Goal: Obtain resource: Obtain resource

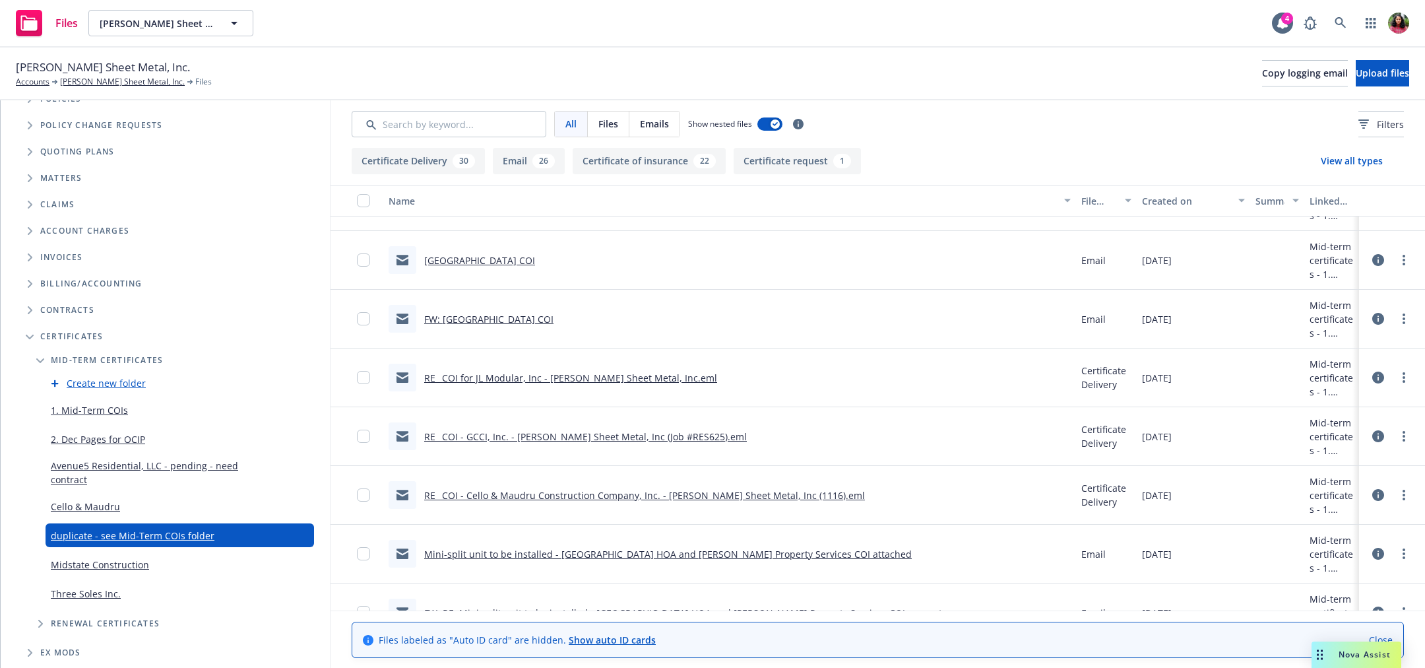
scroll to position [150, 0]
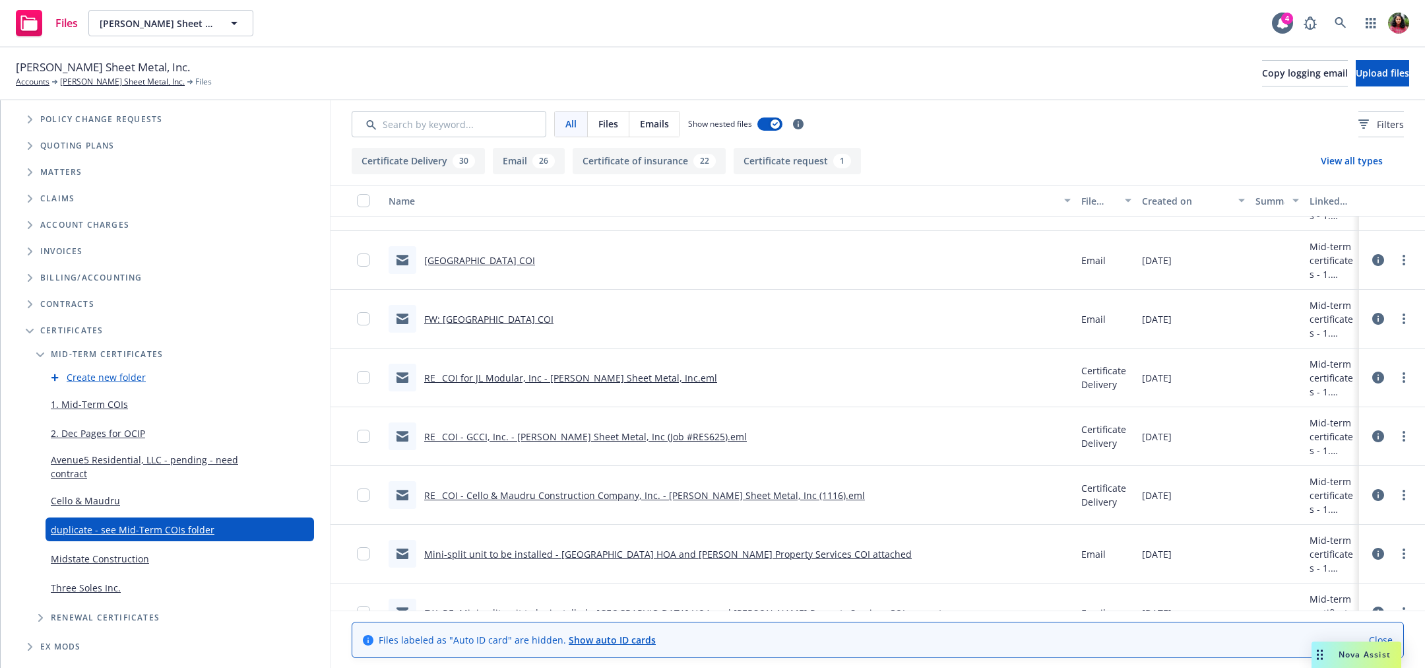
click at [87, 402] on link "1. Mid-Term COIs" at bounding box center [89, 404] width 77 height 14
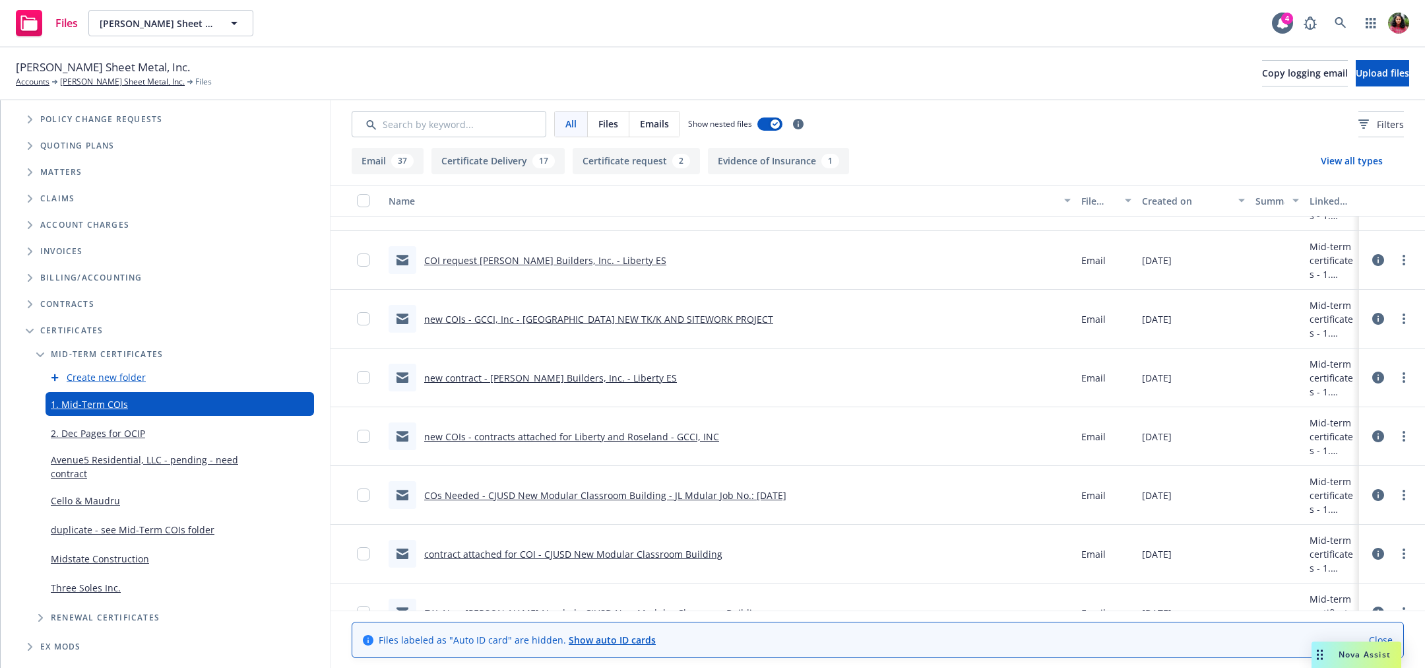
click at [78, 518] on div "duplicate - see Mid-Term COIs folder" at bounding box center [133, 529] width 164 height 24
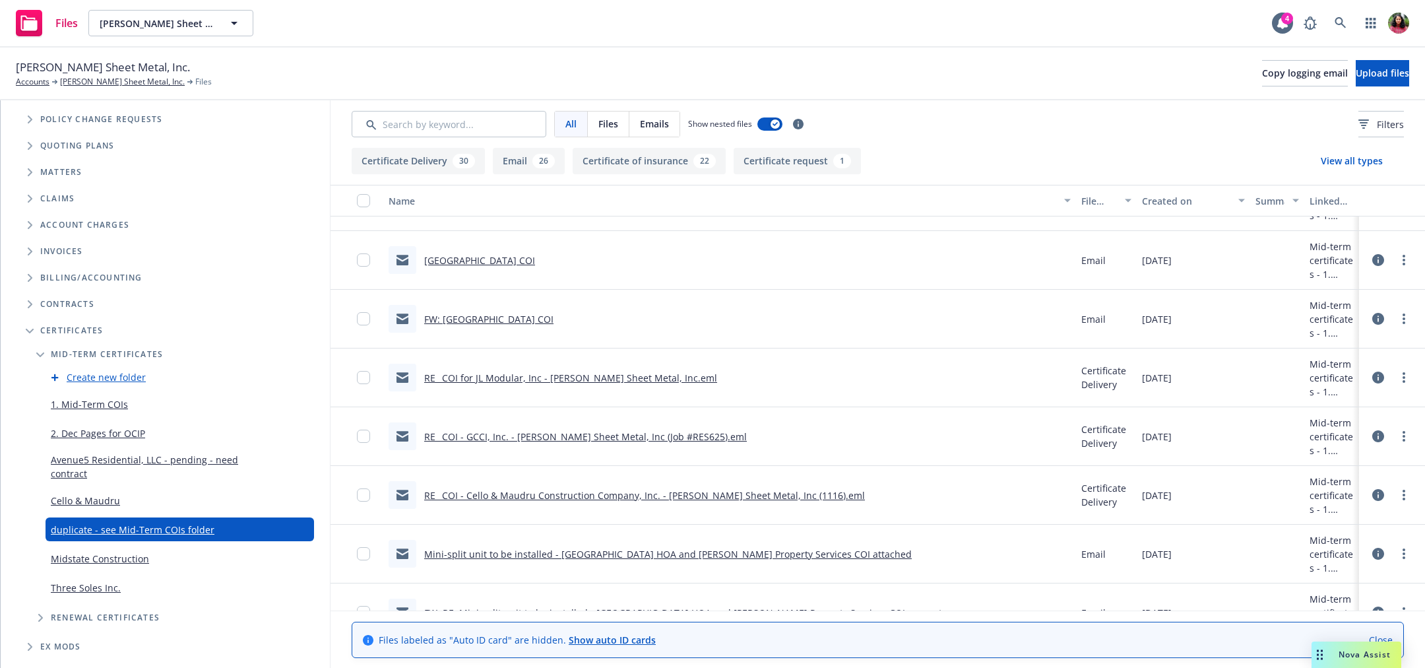
click at [300, 534] on div "Delete Folder" at bounding box center [300, 528] width 21 height 21
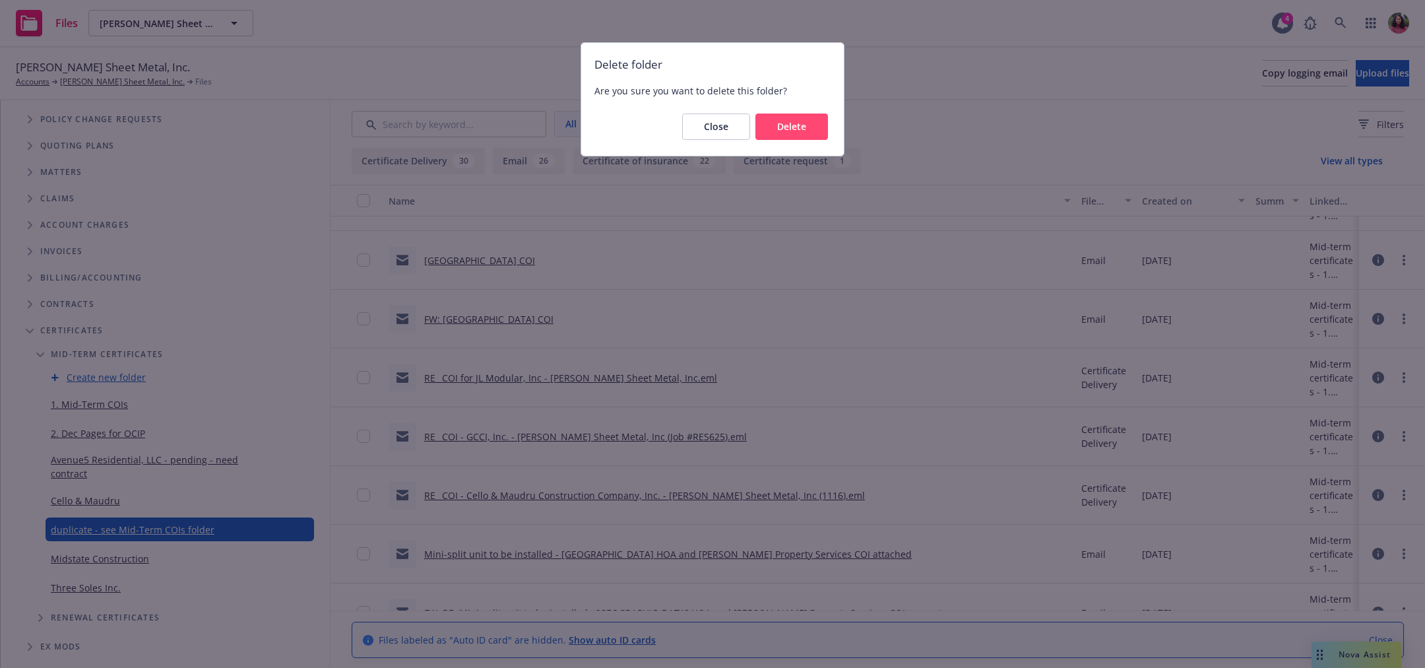
click at [790, 135] on button "Delete" at bounding box center [791, 126] width 73 height 26
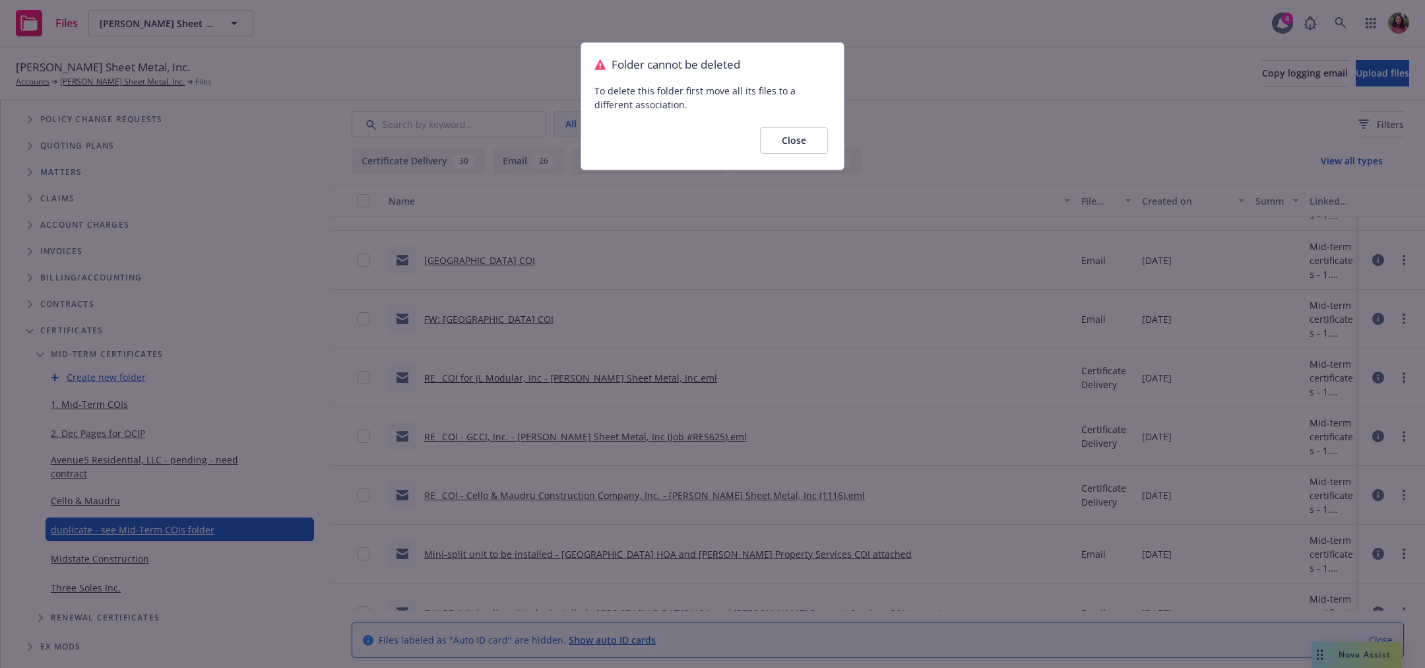
click at [780, 139] on button "Close" at bounding box center [794, 140] width 68 height 26
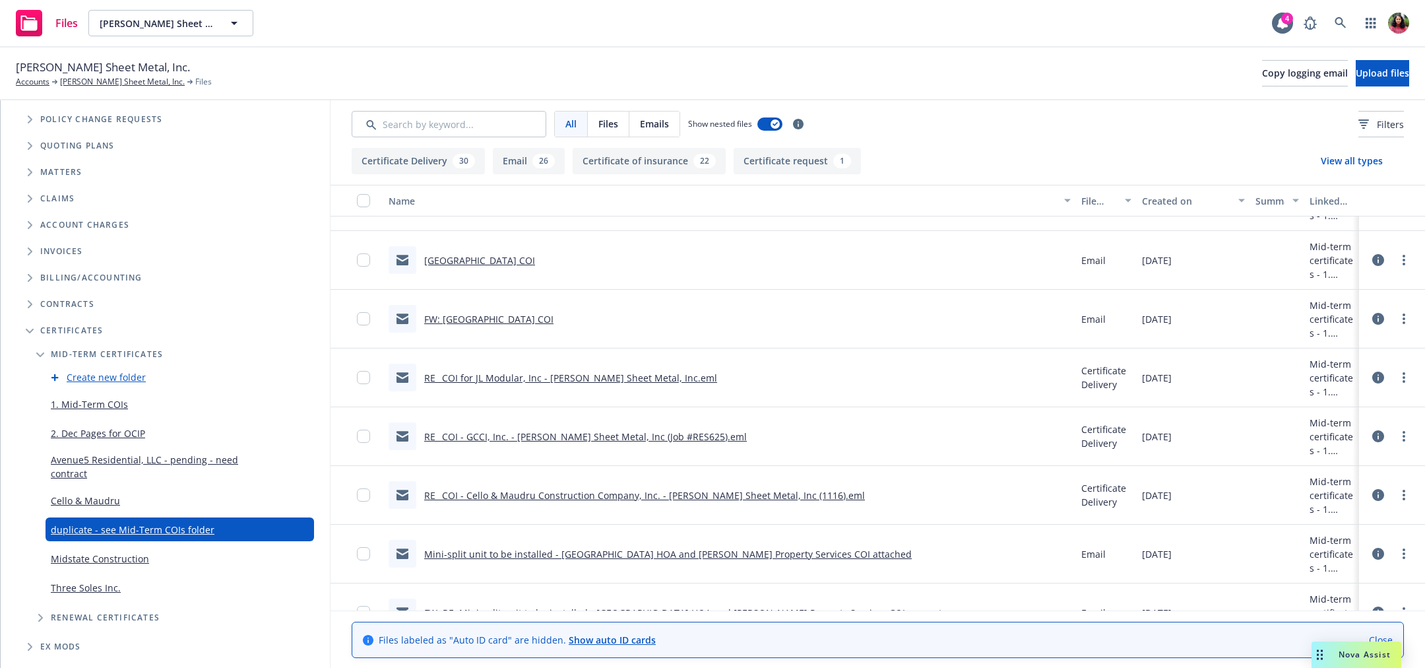
click at [78, 398] on link "1. Mid-Term COIs" at bounding box center [89, 404] width 77 height 14
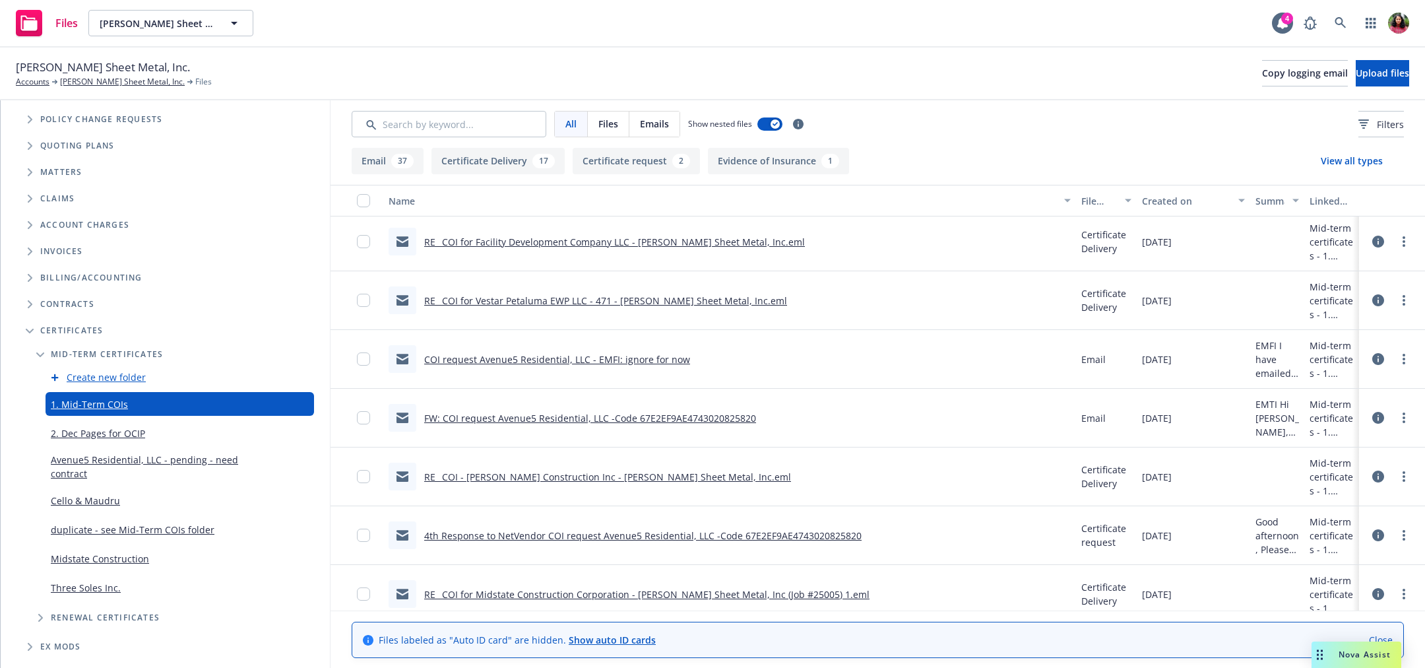
scroll to position [1692, 0]
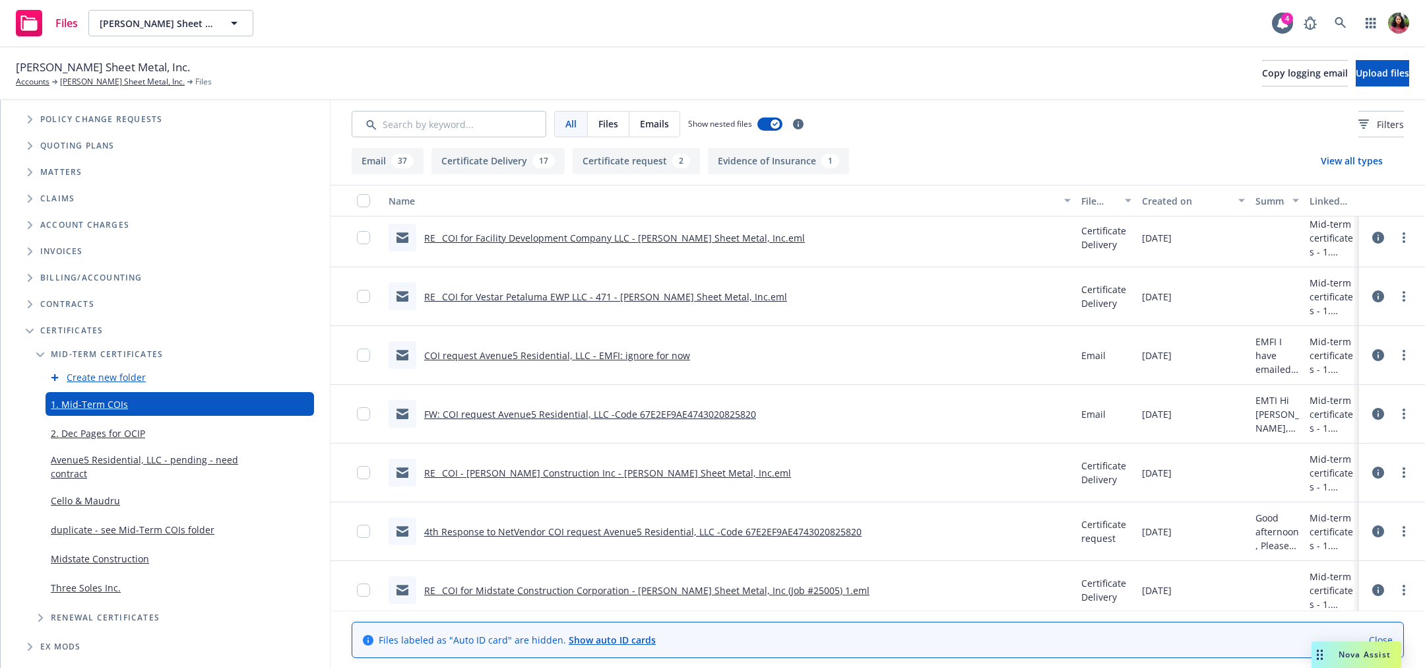
click at [356, 201] on div "button" at bounding box center [357, 200] width 42 height 13
click at [367, 198] on input "checkbox" at bounding box center [363, 200] width 13 height 13
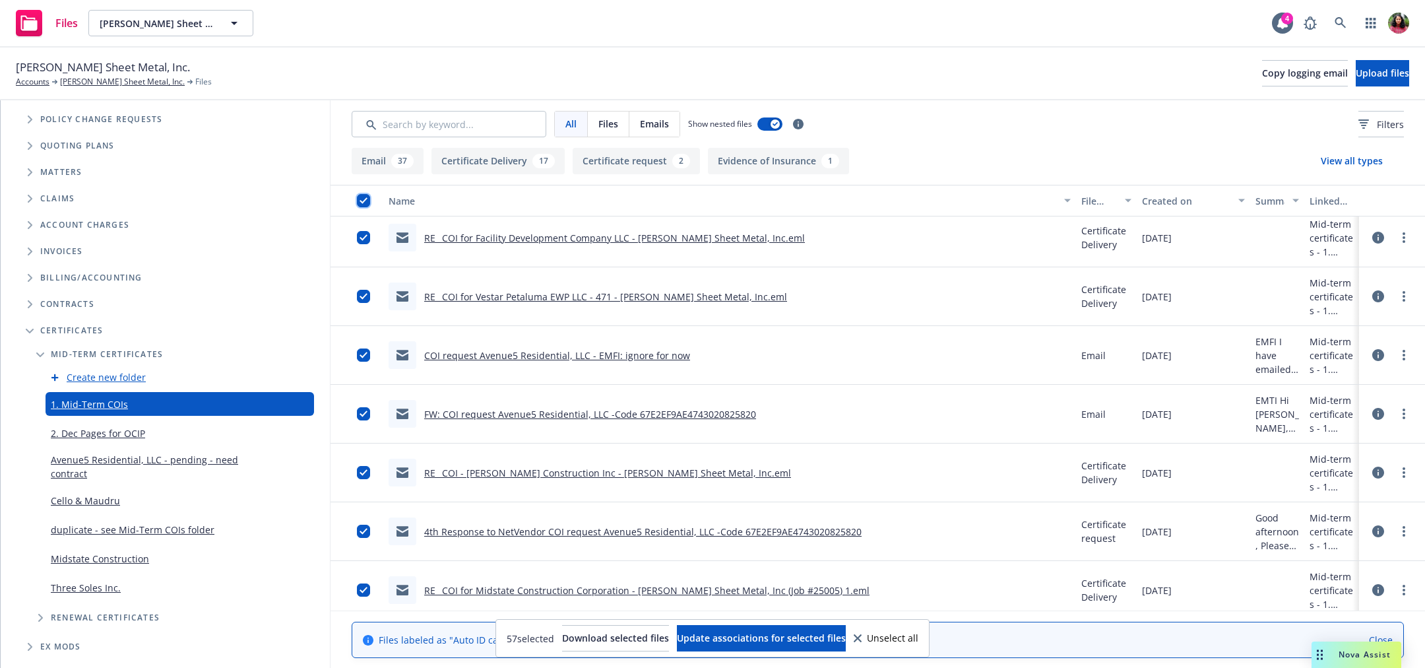
click at [367, 198] on input "checkbox" at bounding box center [363, 200] width 13 height 13
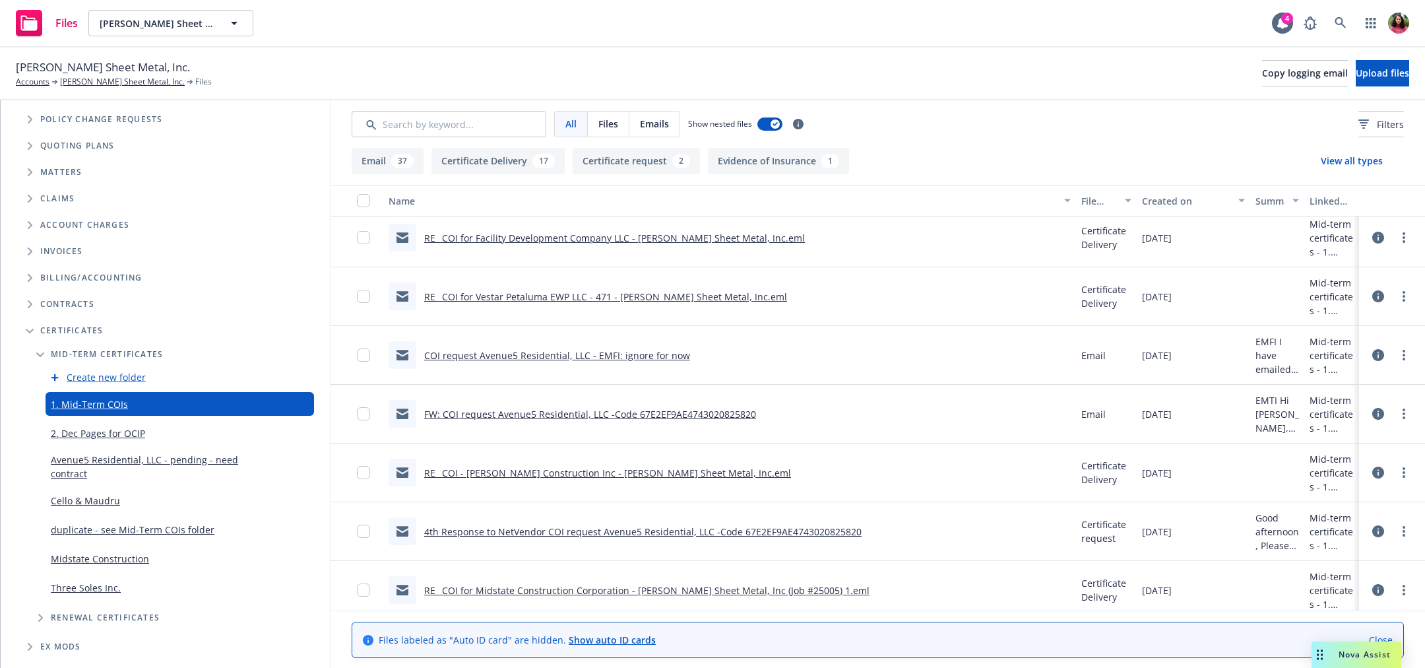
click at [116, 528] on link "duplicate - see Mid-Term COIs folder" at bounding box center [133, 529] width 164 height 14
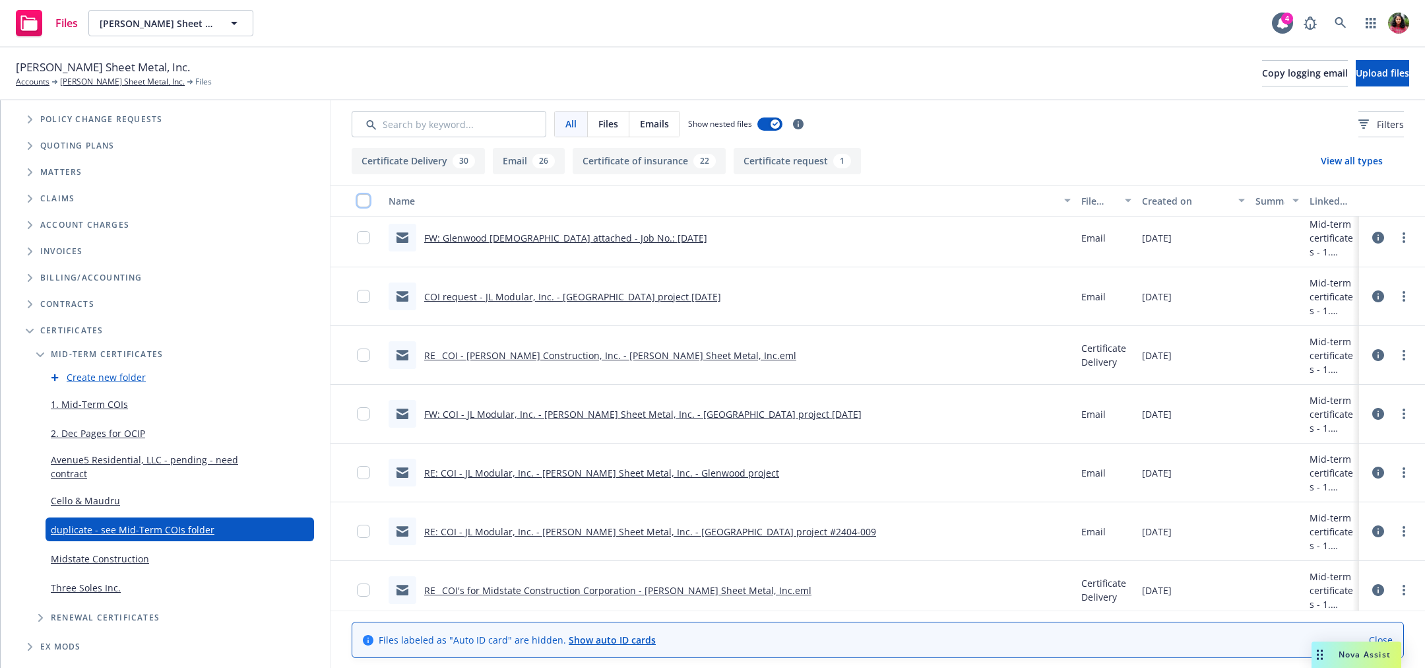
click at [369, 200] on input "checkbox" at bounding box center [363, 200] width 13 height 13
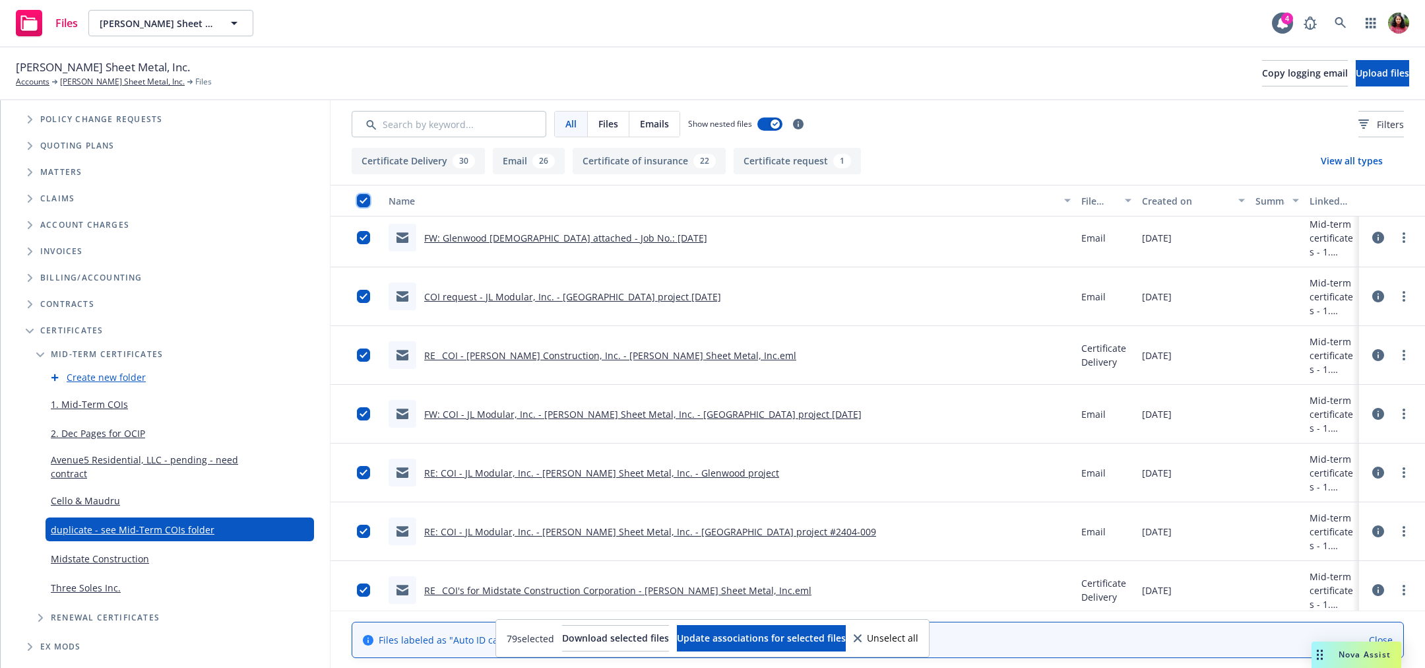
click at [369, 200] on input "checkbox" at bounding box center [363, 200] width 13 height 13
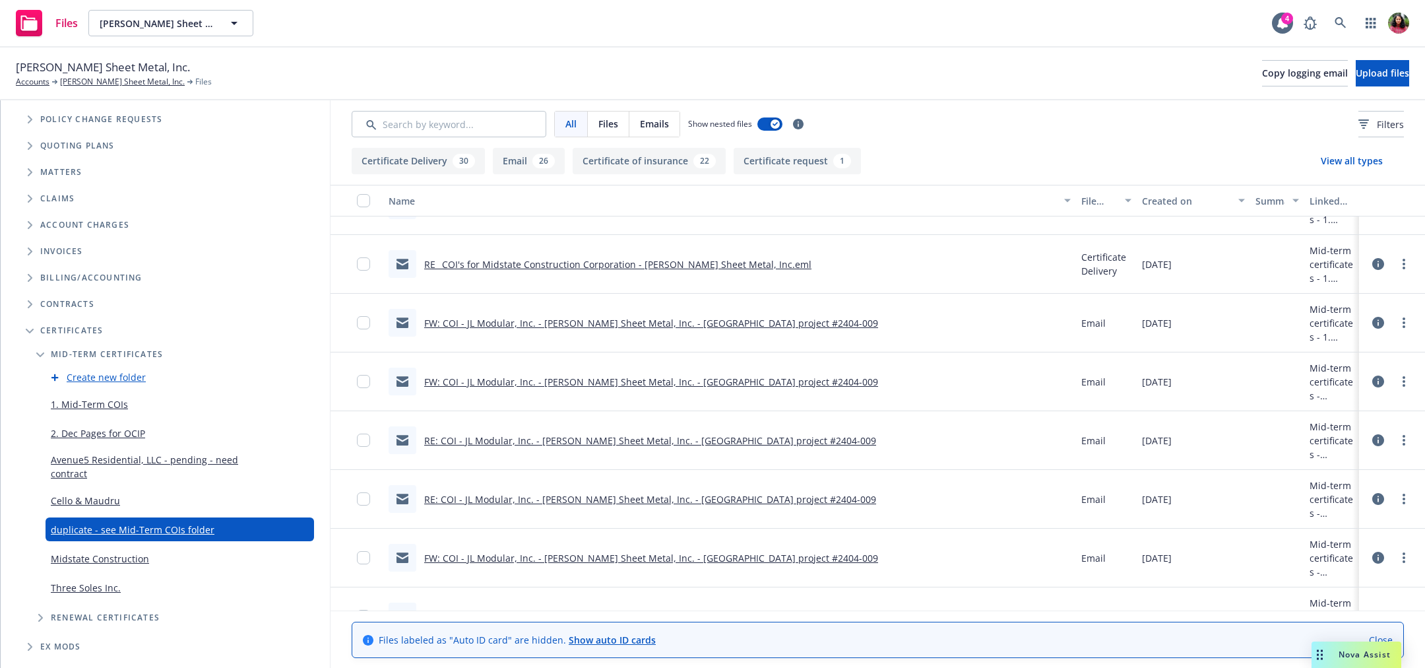
scroll to position [2021, 0]
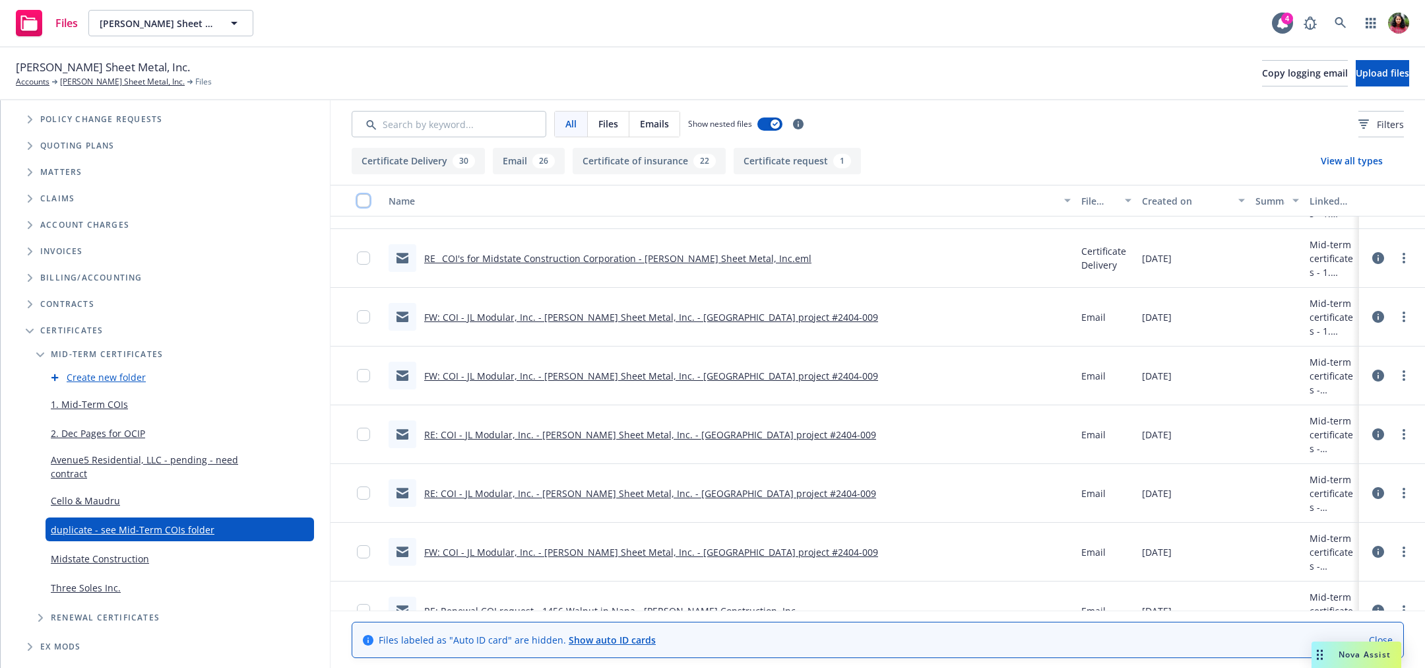
click at [362, 196] on input "checkbox" at bounding box center [363, 200] width 13 height 13
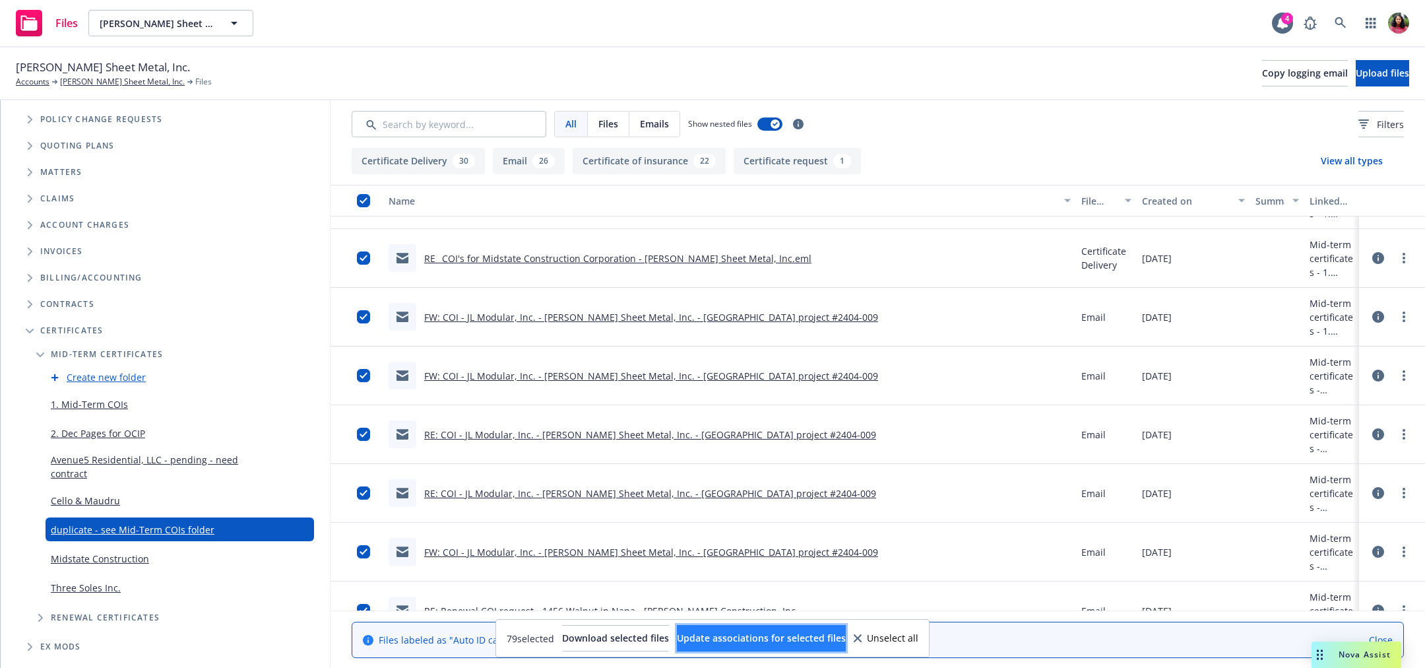
click at [827, 636] on span "Update associations for selected files" at bounding box center [761, 637] width 169 height 13
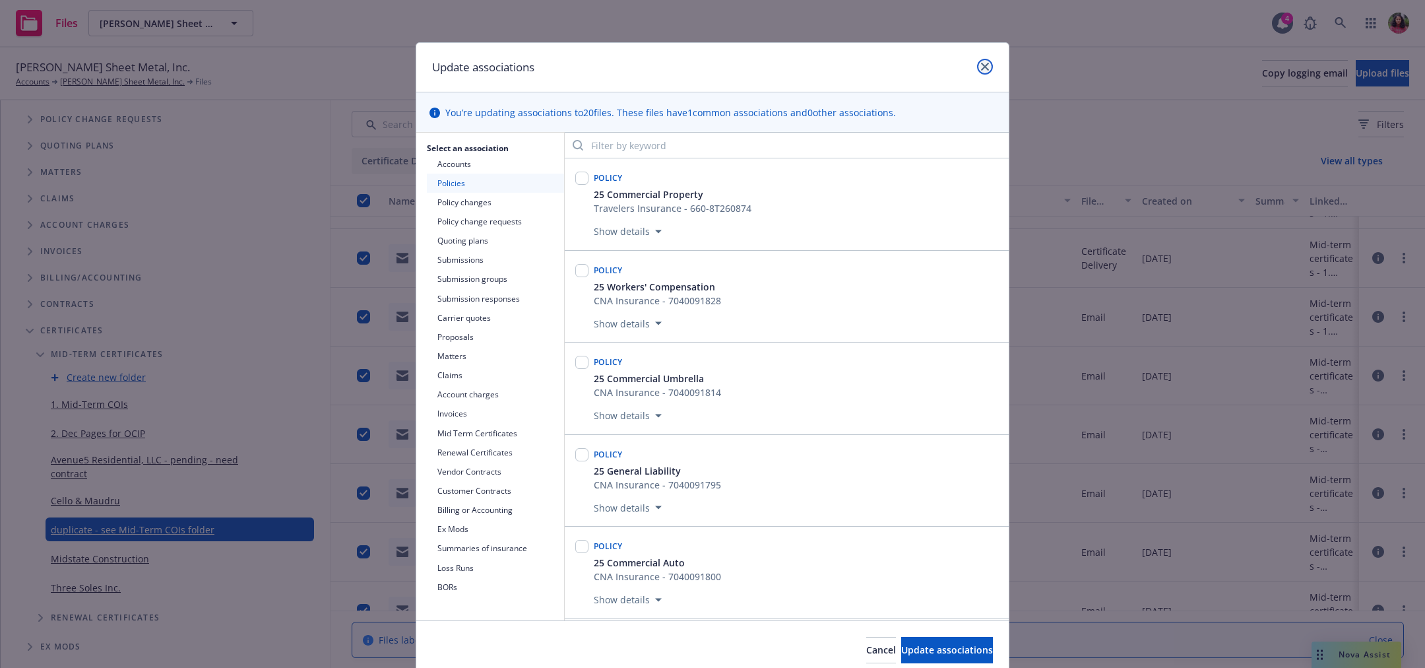
click at [986, 67] on icon "close" at bounding box center [985, 67] width 8 height 8
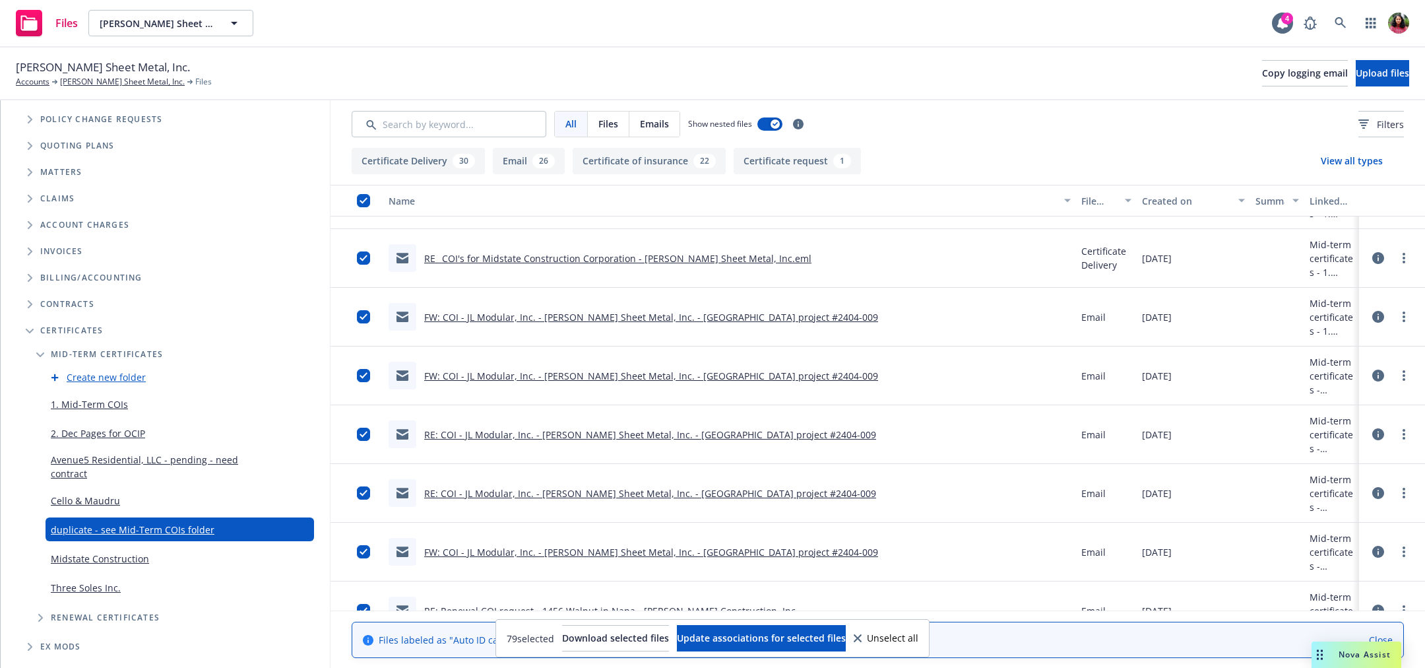
click at [970, 77] on div "[PERSON_NAME] Sheet Metal, Inc. Accounts [PERSON_NAME] Sheet Metal, Inc. Files …" at bounding box center [712, 73] width 1393 height 29
click at [600, 639] on span "Download selected files" at bounding box center [615, 637] width 107 height 13
click at [88, 401] on link "1. Mid-Term COIs" at bounding box center [89, 404] width 77 height 14
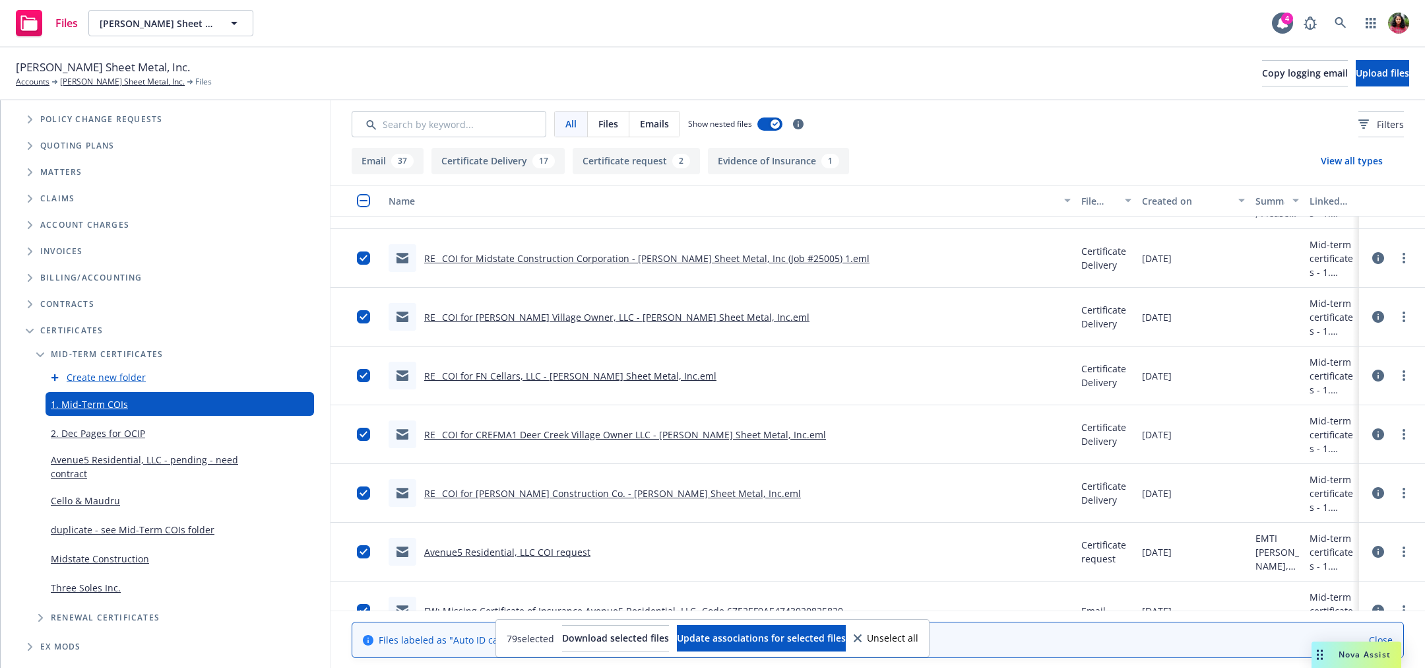
click at [366, 202] on input "checkbox" at bounding box center [363, 200] width 13 height 13
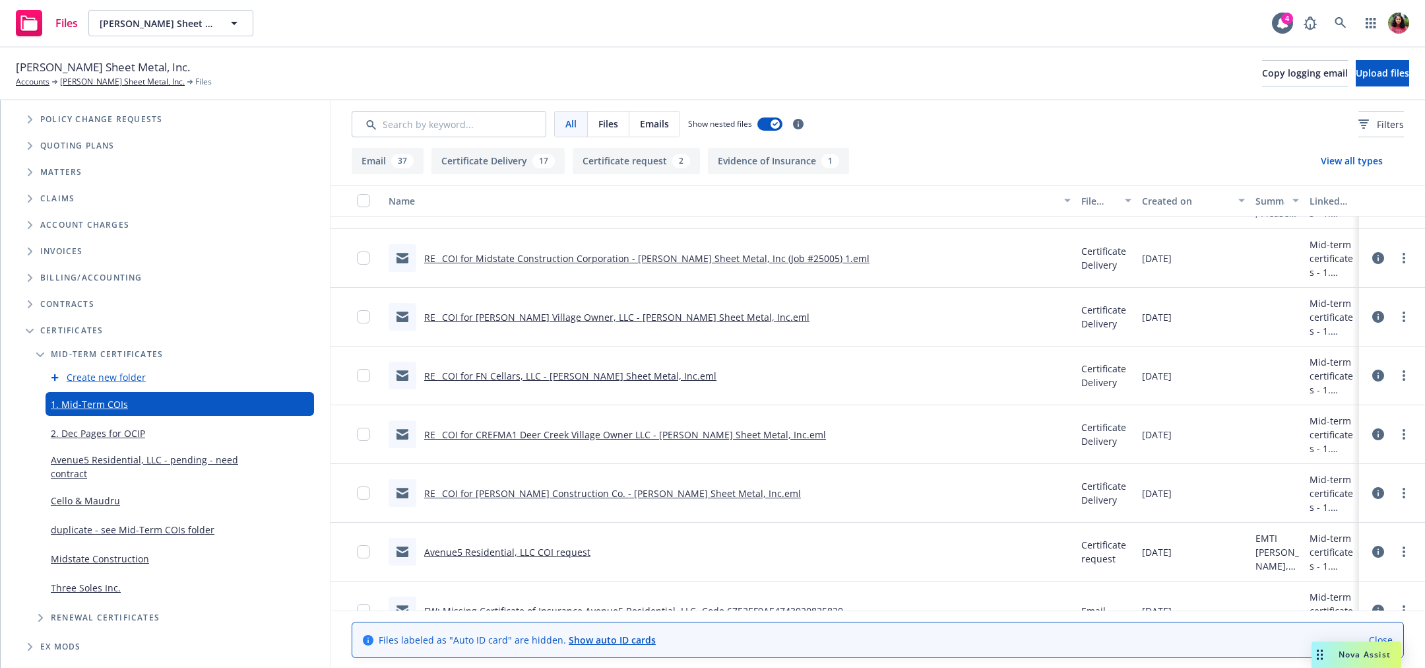
scroll to position [221, 0]
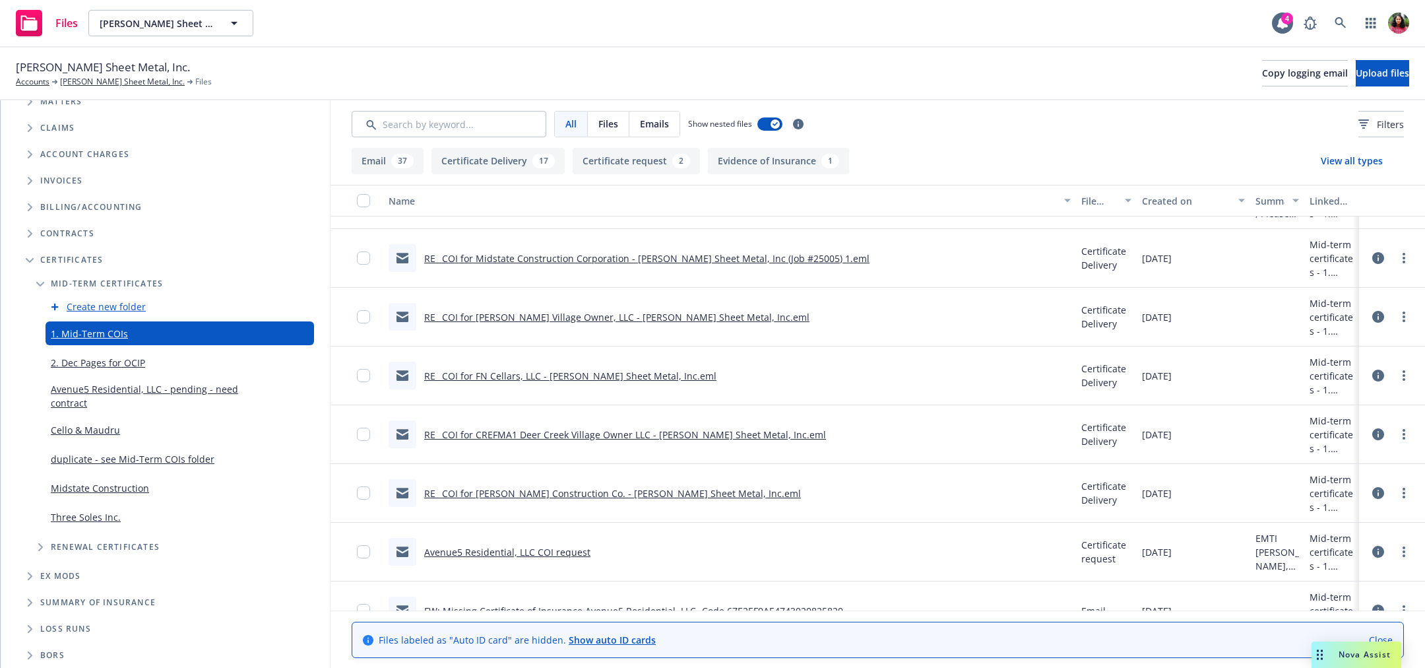
click at [162, 455] on link "duplicate - see Mid-Term COIs folder" at bounding box center [133, 459] width 164 height 14
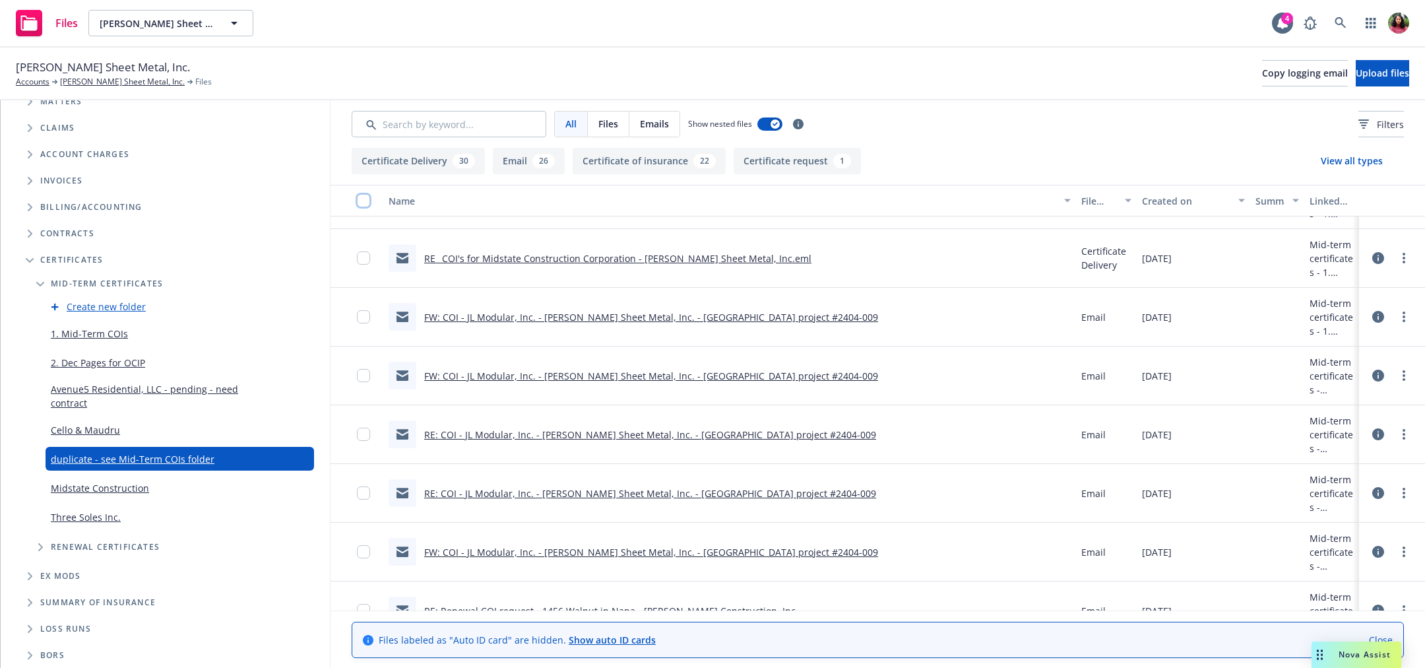
click at [362, 204] on input "checkbox" at bounding box center [363, 200] width 13 height 13
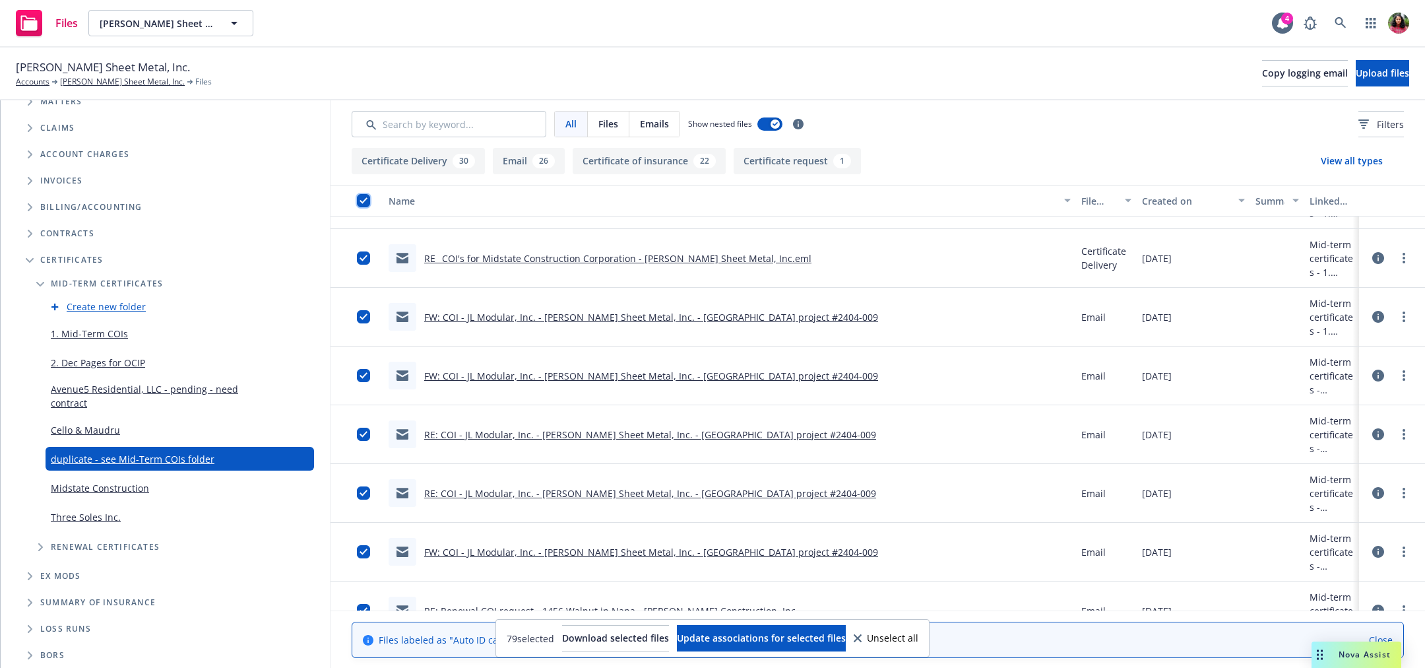
click at [362, 204] on input "checkbox" at bounding box center [363, 200] width 13 height 13
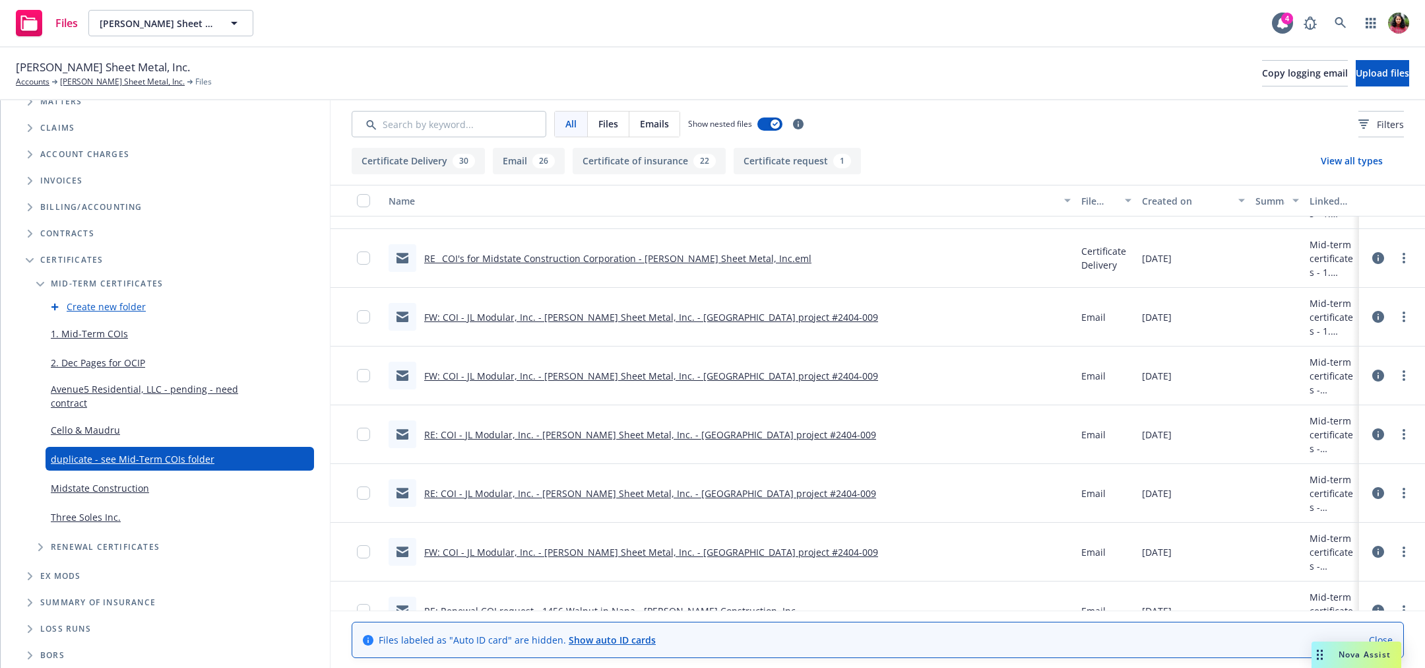
click at [112, 336] on link "1. Mid-Term COIs" at bounding box center [89, 334] width 77 height 14
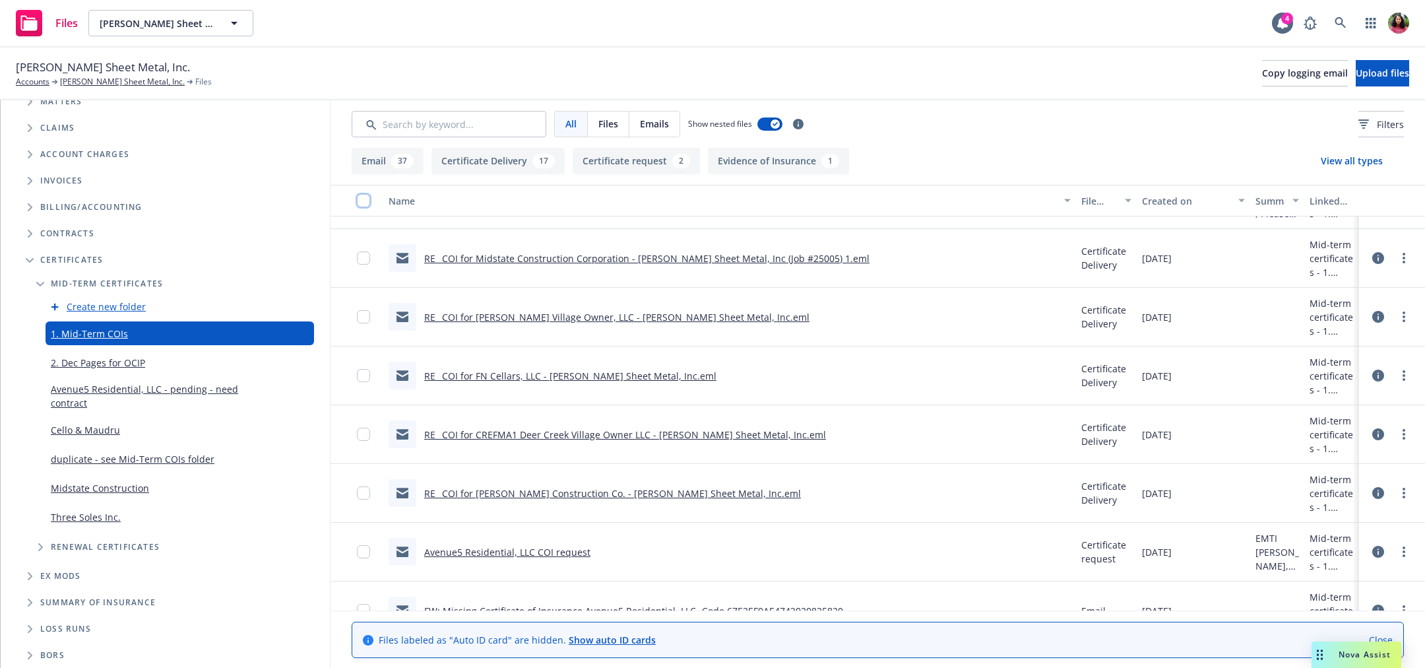
click at [361, 201] on input "checkbox" at bounding box center [363, 200] width 13 height 13
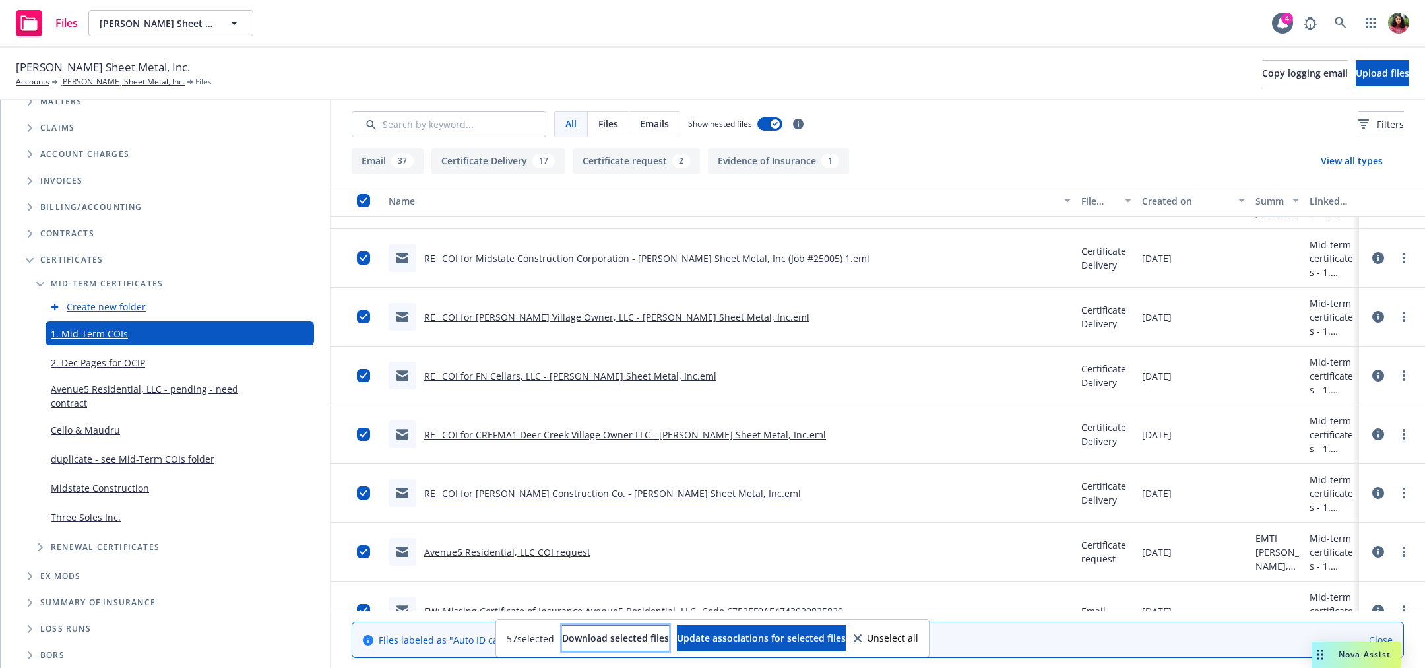
click at [632, 639] on span "Download selected files" at bounding box center [615, 637] width 107 height 13
click at [450, 131] on input "Search by keyword..." at bounding box center [449, 124] width 195 height 26
paste input "COI - [PERSON_NAME] BUILDERS, INC. - Project #22037 - [PERSON_NAME] Sheet Metal…"
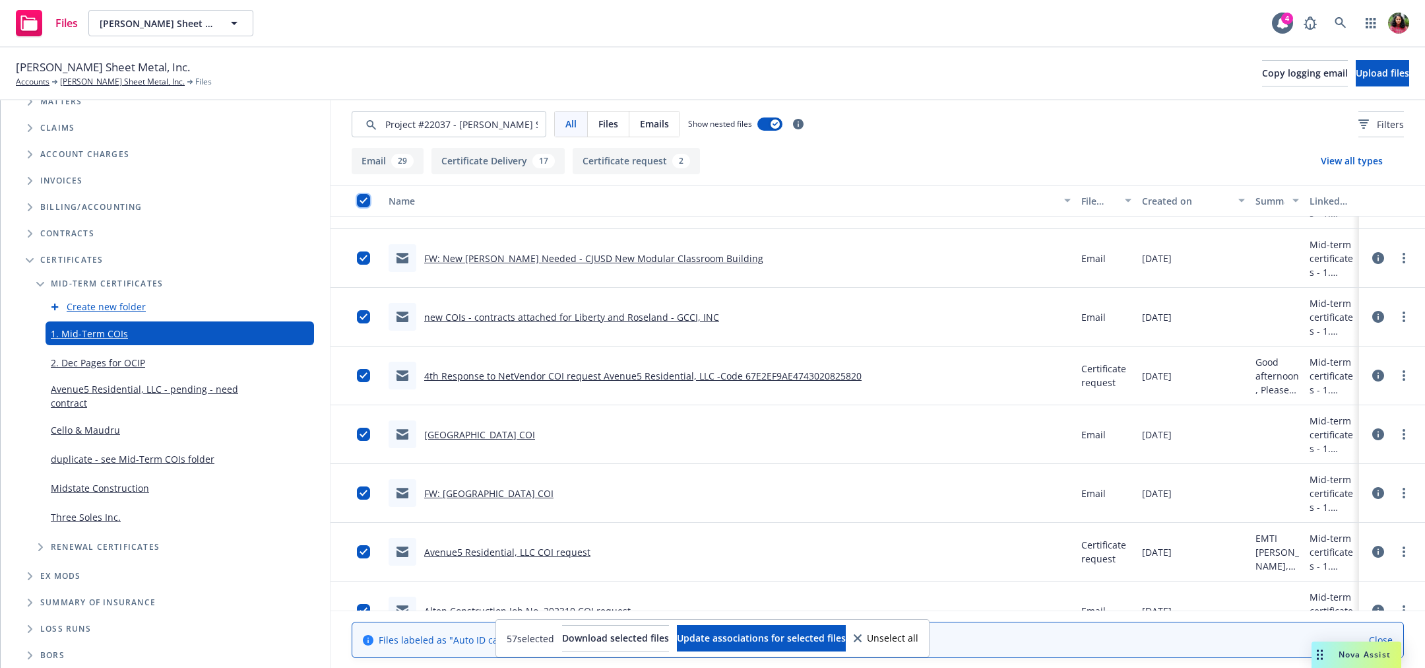
click at [362, 199] on input "checkbox" at bounding box center [363, 200] width 13 height 13
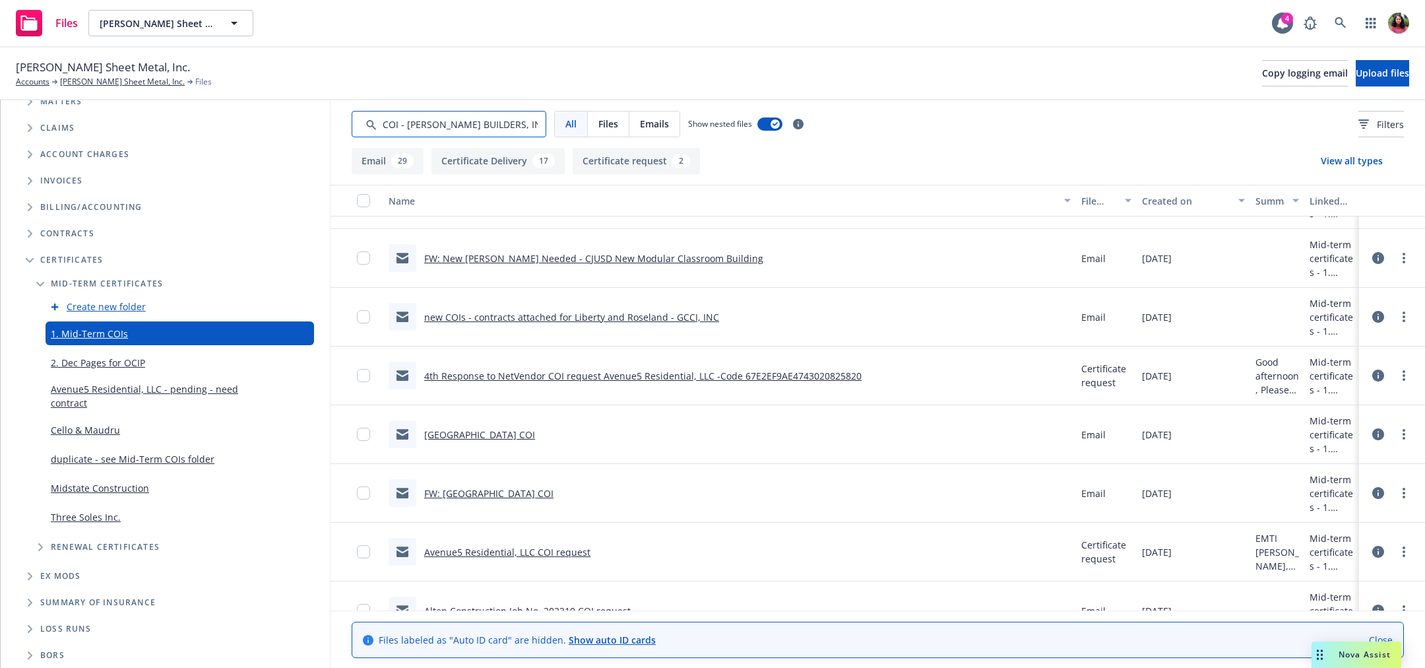
click at [530, 117] on input "Search by keyword..." at bounding box center [449, 124] width 195 height 26
click at [660, 111] on div "Emails" at bounding box center [654, 123] width 50 height 25
click at [890, 109] on div "All Files Emails Show nested files Filters" at bounding box center [877, 123] width 1094 height 47
click at [536, 121] on input "Search by keyword..." at bounding box center [449, 124] width 195 height 26
drag, startPoint x: 542, startPoint y: 125, endPoint x: 344, endPoint y: 117, distance: 198.1
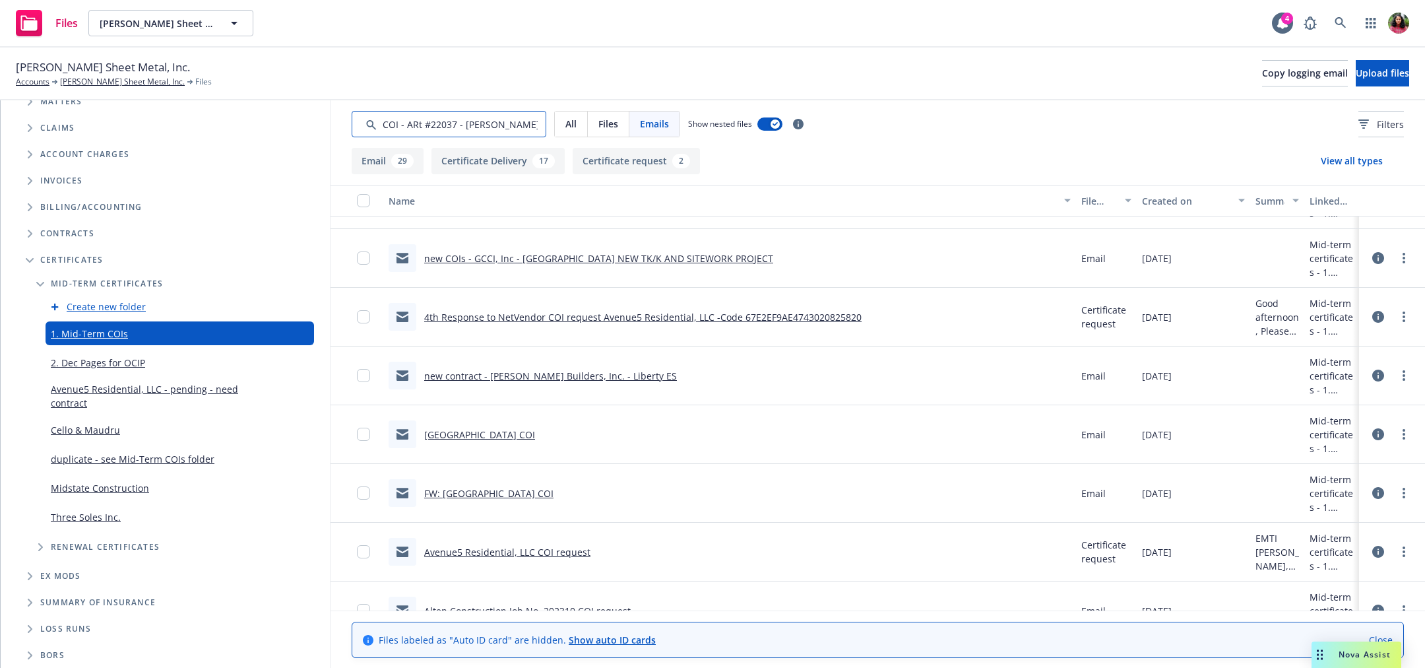
click at [344, 117] on div "All Files Emails Show nested files Filters" at bounding box center [877, 123] width 1094 height 47
type input "tal, Inc..eml"
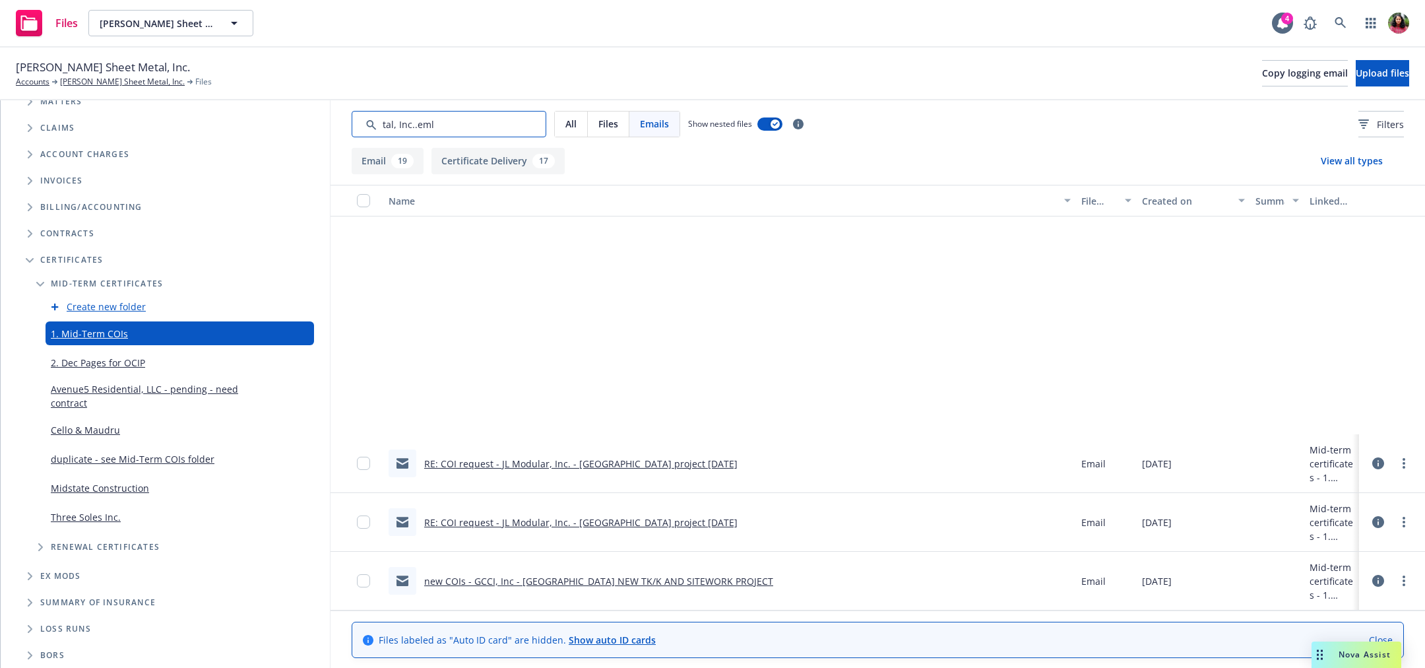
scroll to position [1697, 0]
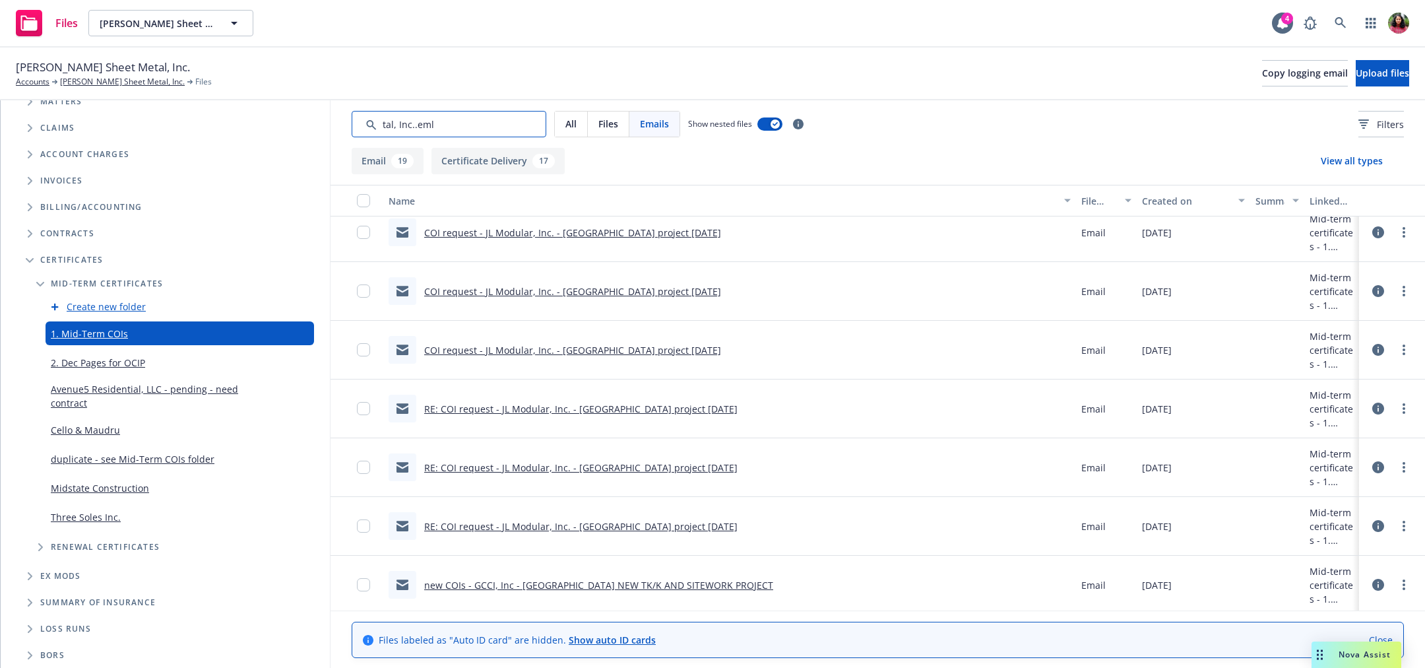
drag, startPoint x: 435, startPoint y: 123, endPoint x: 334, endPoint y: 118, distance: 100.4
click at [334, 118] on div "All Files Emails Show nested files Filters" at bounding box center [877, 123] width 1094 height 47
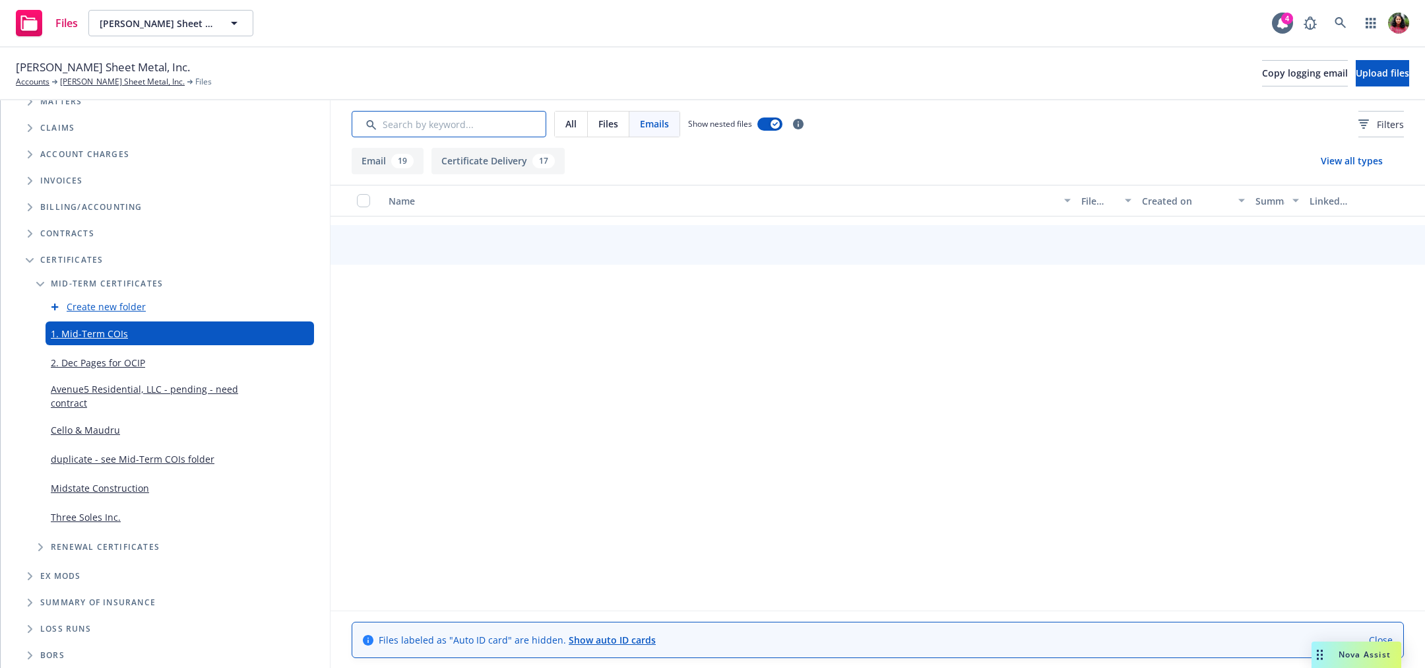
scroll to position [1696, 0]
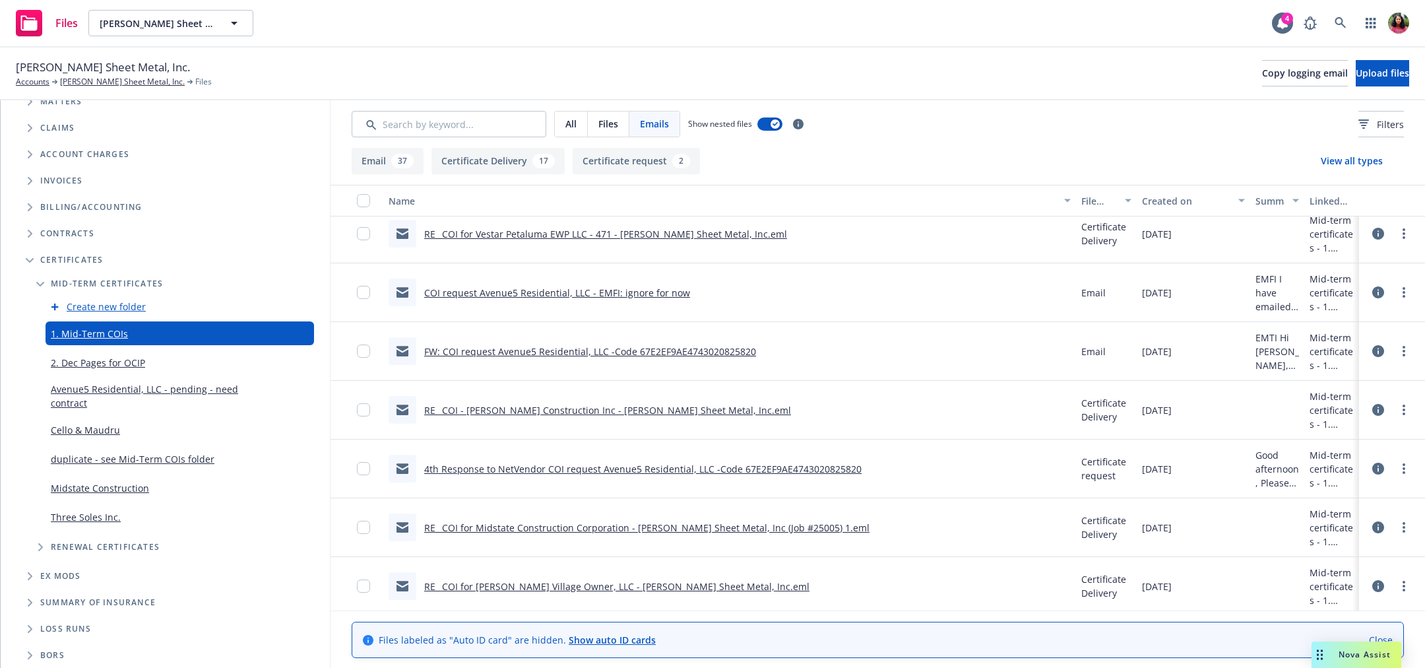
click at [924, 120] on div "All Files Emails Show nested files Filters" at bounding box center [878, 124] width 1052 height 26
click at [110, 453] on link "duplicate - see Mid-Term COIs folder" at bounding box center [133, 459] width 164 height 14
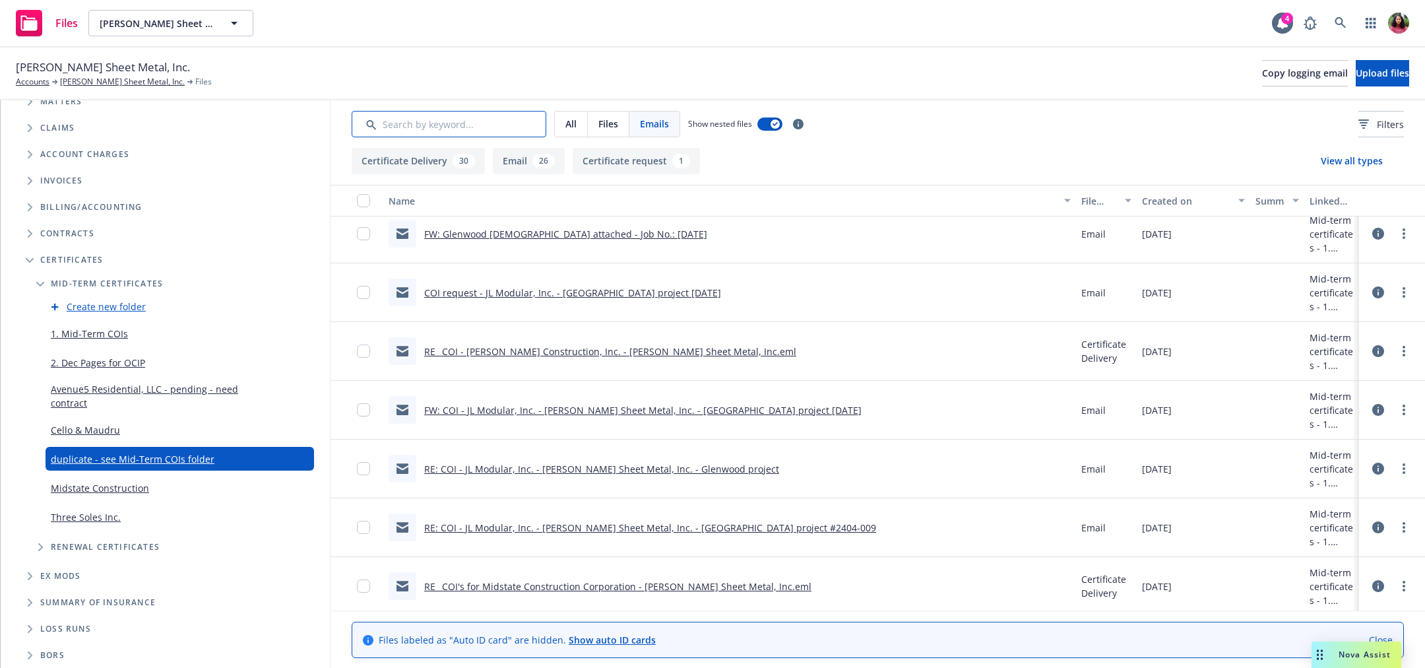
click at [408, 118] on input "Search by keyword..." at bounding box center [449, 124] width 195 height 26
paste input "COI - [PERSON_NAME] Village Owner LLC - [PERSON_NAME] Sheet Metal, Inc.pdf"
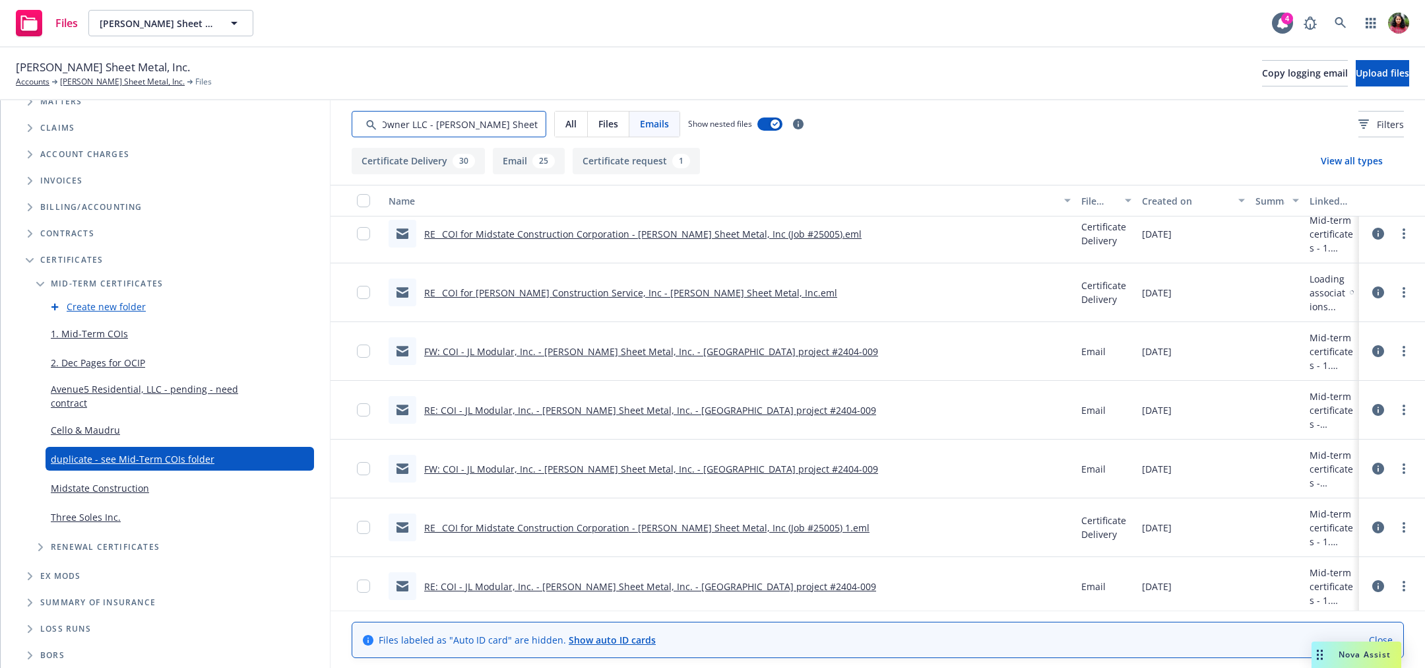
type input "COI - [PERSON_NAME] Village Owner LLC - [PERSON_NAME] Sheet Metal, Inc.pdf"
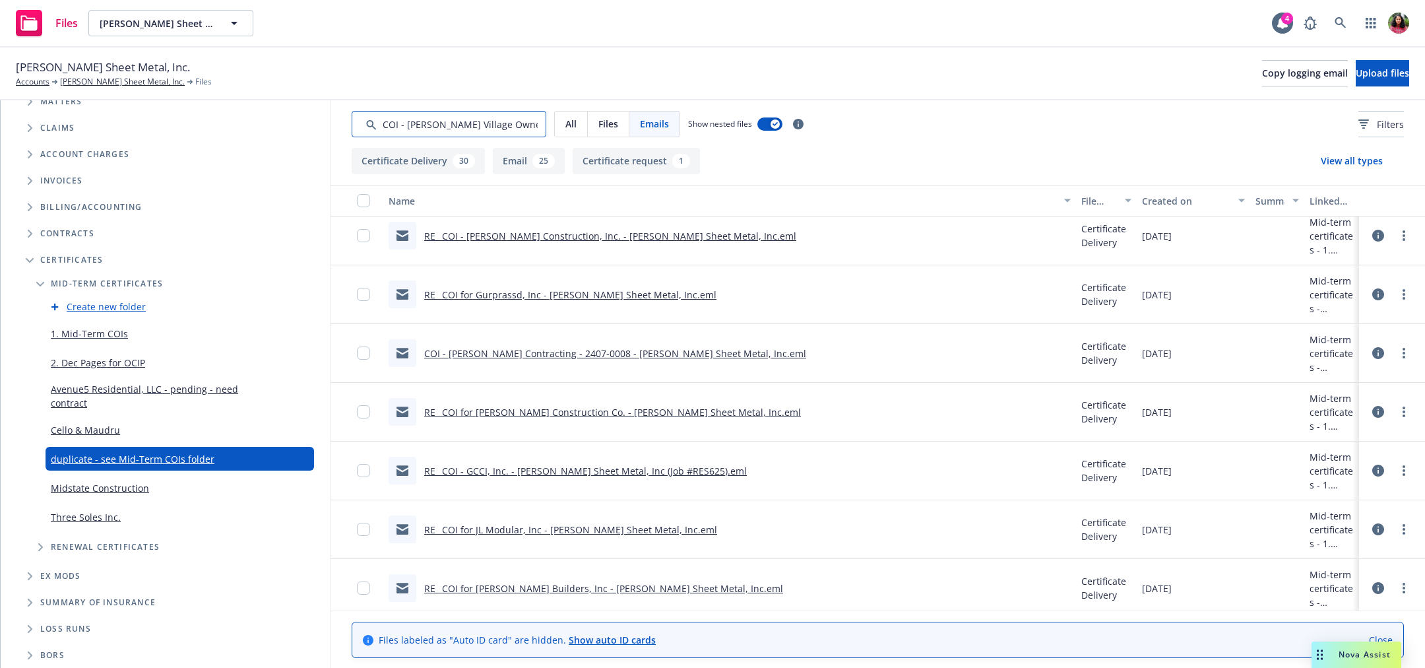
scroll to position [221, 0]
click at [511, 127] on input "Search by keyword..." at bounding box center [449, 124] width 195 height 26
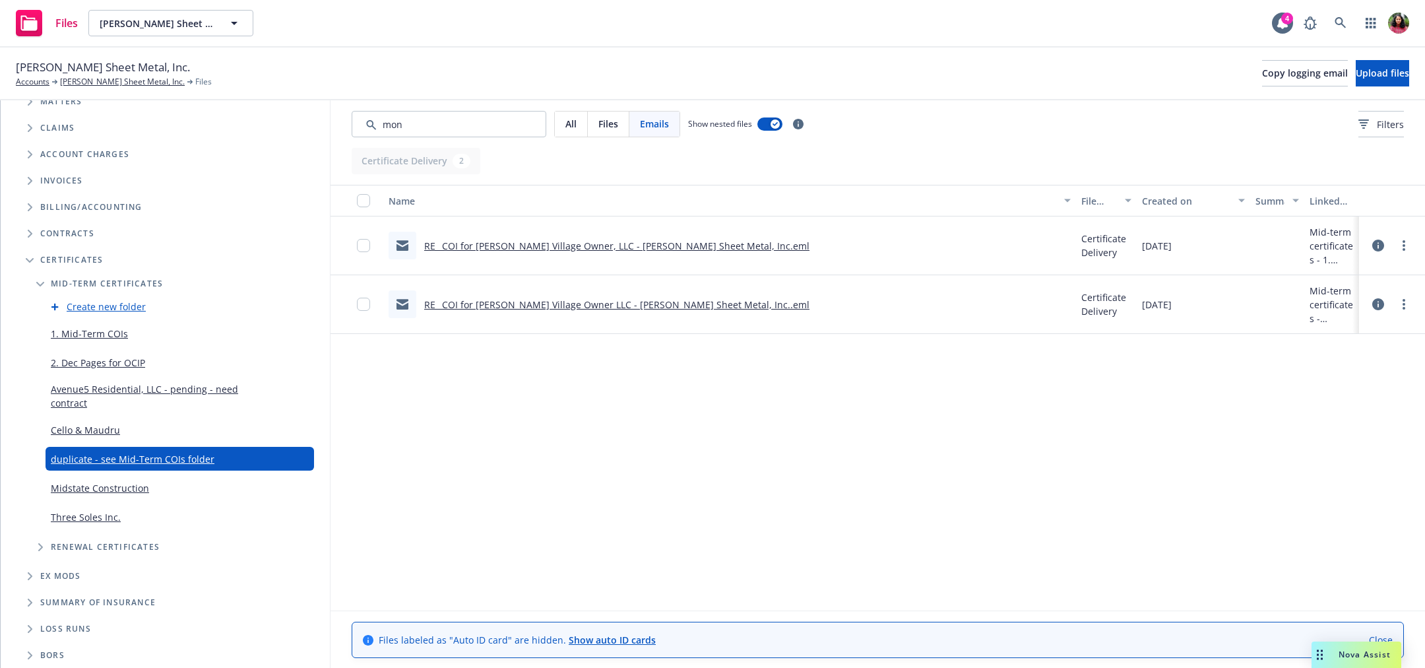
click at [578, 123] on div "All" at bounding box center [571, 123] width 33 height 25
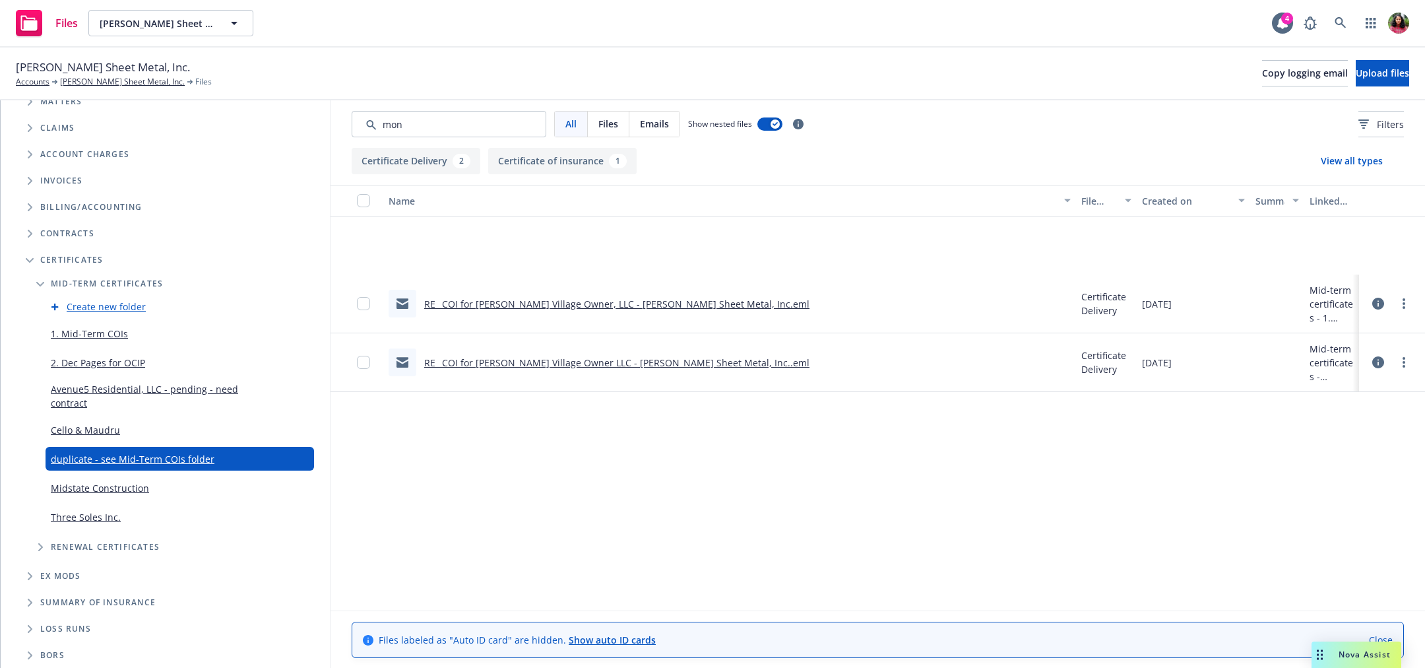
click at [541, 174] on div "Certificate Delivery 2 Certificate of insurance 1 View all types Name File type…" at bounding box center [877, 408] width 1094 height 520
click at [541, 164] on button "Certificate of insurance 1" at bounding box center [562, 161] width 148 height 26
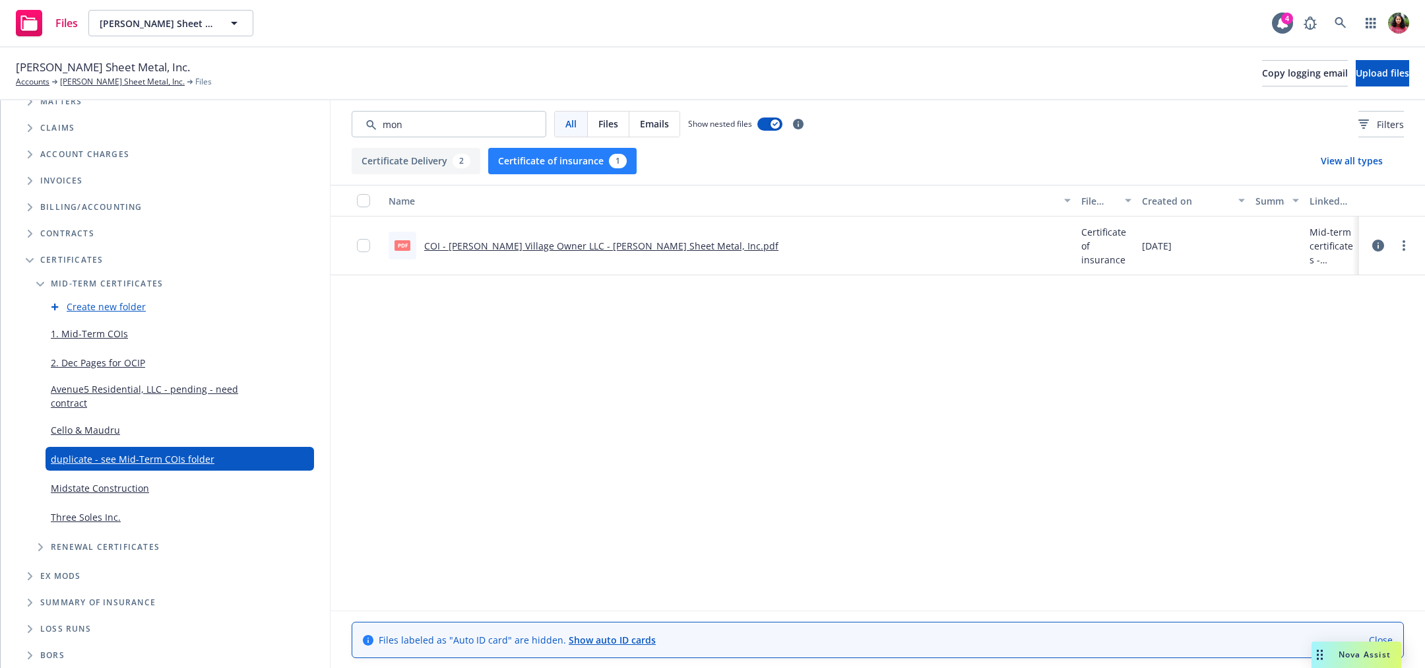
click at [112, 330] on link "1. Mid-Term COIs" at bounding box center [89, 334] width 77 height 14
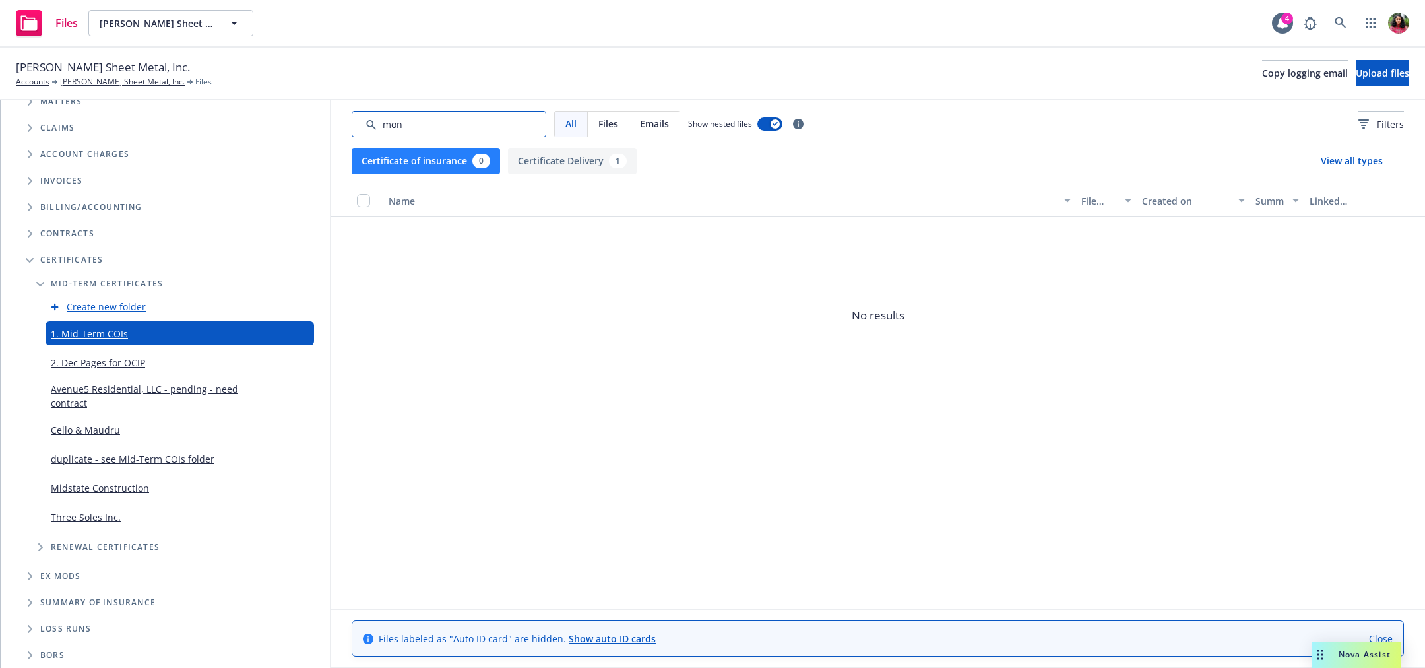
click at [462, 130] on input "Search by keyword..." at bounding box center [449, 124] width 195 height 26
click at [544, 163] on button "Certificate Delivery 1" at bounding box center [572, 161] width 129 height 26
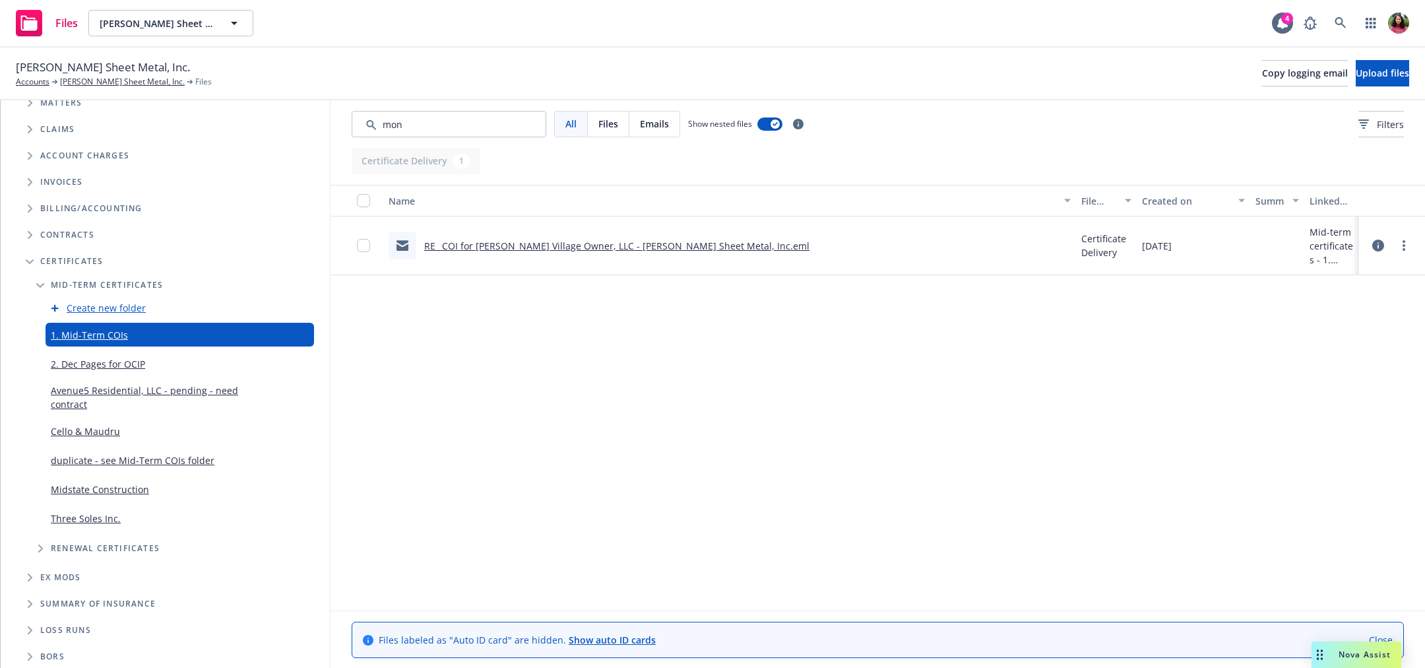
scroll to position [221, 0]
drag, startPoint x: 214, startPoint y: 459, endPoint x: 53, endPoint y: 464, distance: 161.7
click at [53, 464] on div "duplicate - see Mid-Term COIs folder" at bounding box center [180, 459] width 268 height 24
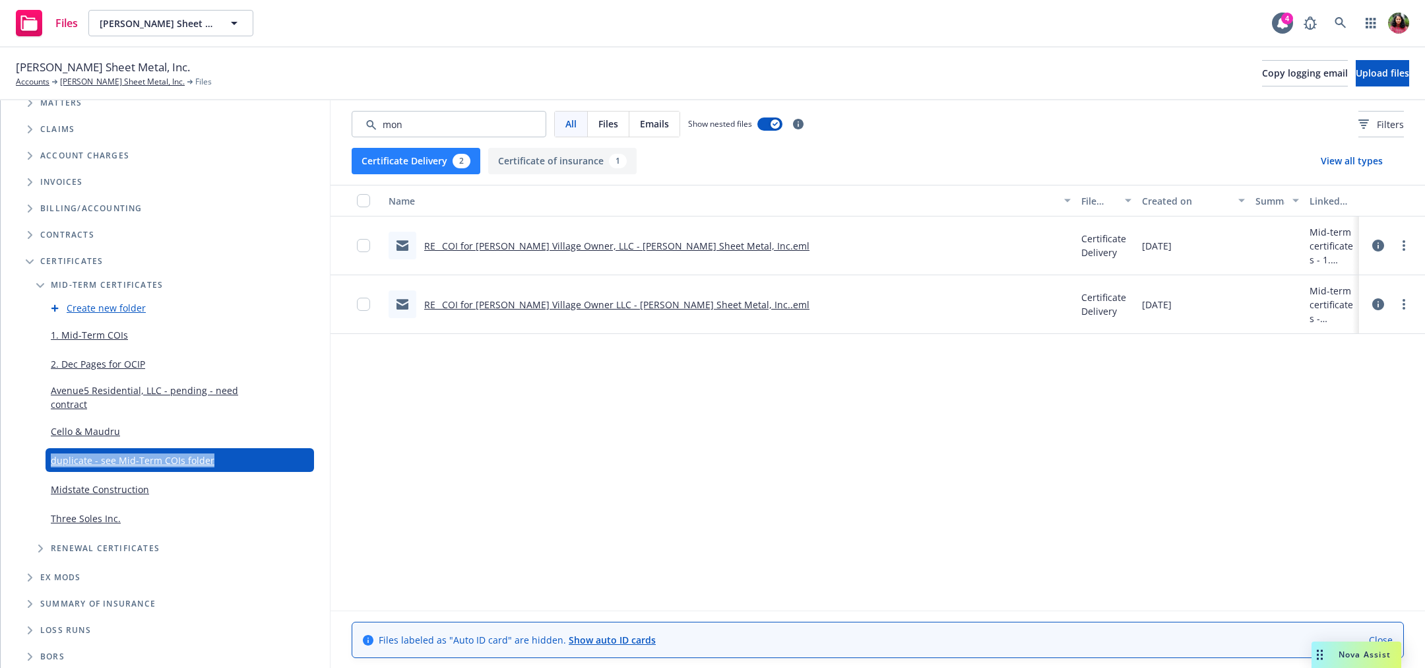
scroll to position [221, 0]
click at [507, 121] on input "Search by keyword..." at bounding box center [449, 124] width 195 height 26
type input "m"
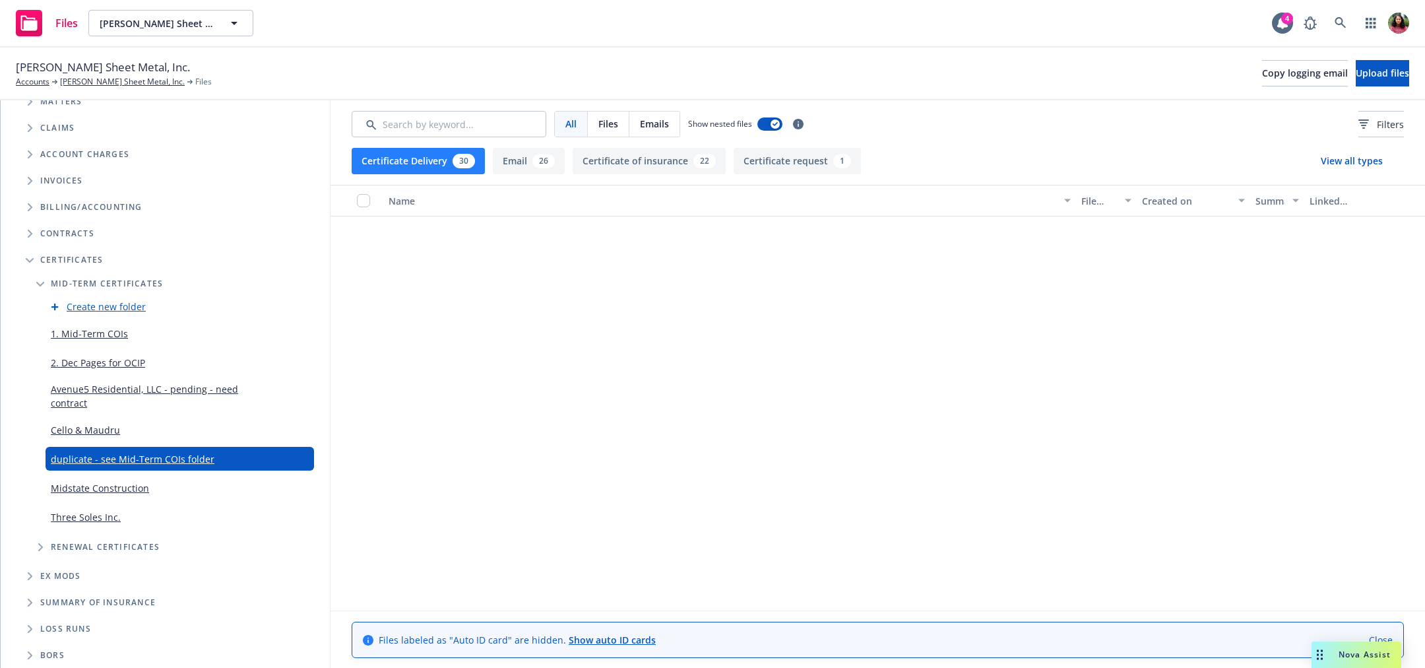
click at [561, 120] on div "All" at bounding box center [571, 123] width 33 height 25
click at [770, 125] on div "button" at bounding box center [774, 123] width 9 height 9
click at [536, 162] on div "26" at bounding box center [543, 161] width 22 height 15
click at [437, 157] on button "Certificate Delivery 30" at bounding box center [418, 161] width 133 height 26
click at [105, 334] on link "1. Mid-Term COIs" at bounding box center [89, 334] width 77 height 14
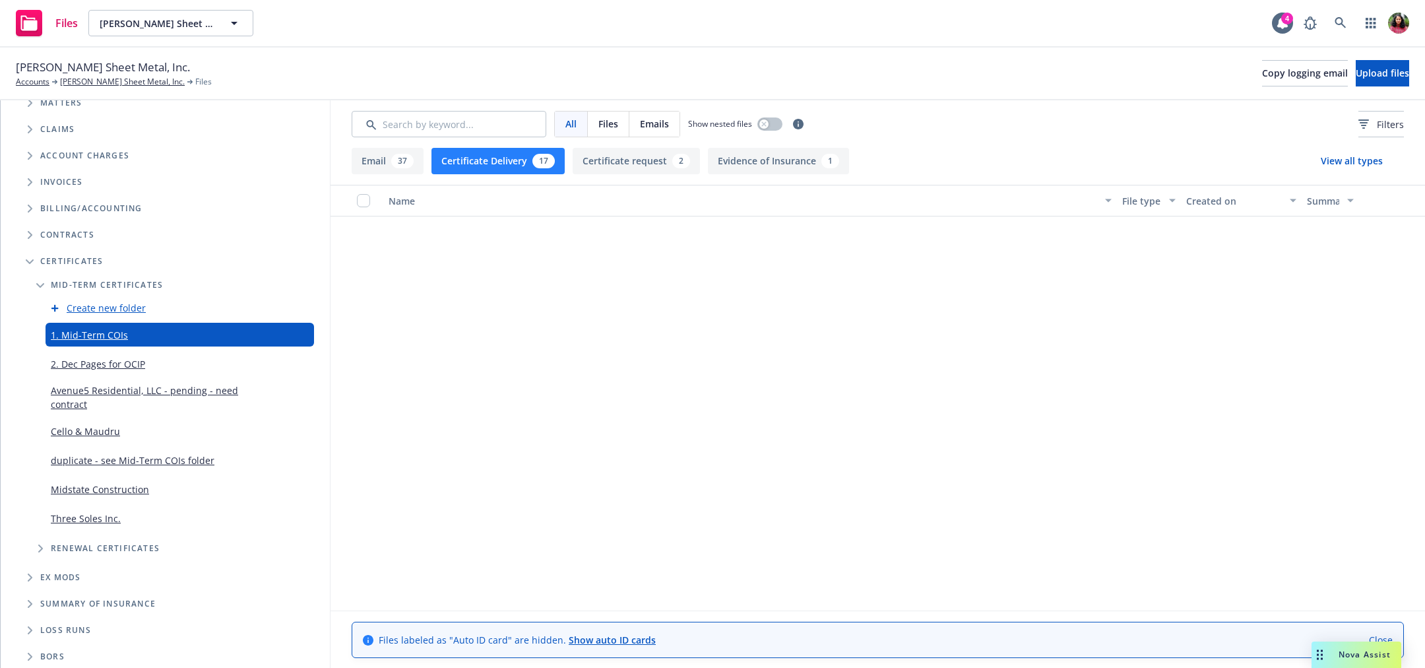
scroll to position [221, 0]
